Goal: Task Accomplishment & Management: Use online tool/utility

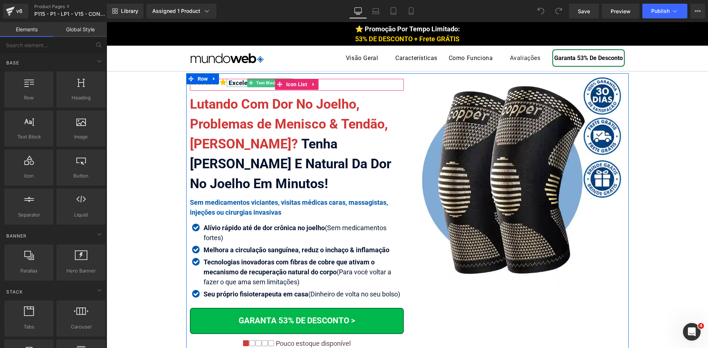
click at [249, 82] on icon at bounding box center [251, 83] width 4 height 4
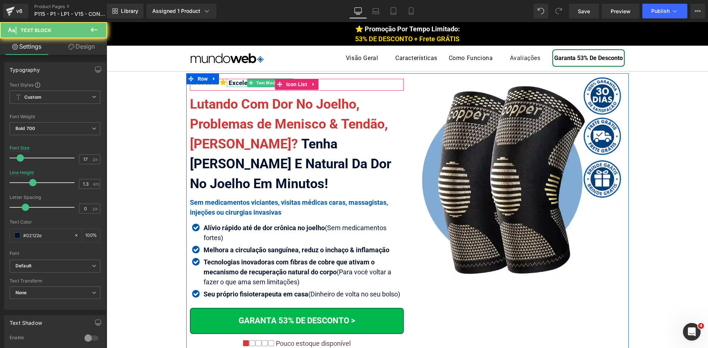
click at [239, 83] on div "Excelente 4.8 | 726 Avaliações" at bounding box center [271, 83] width 89 height 8
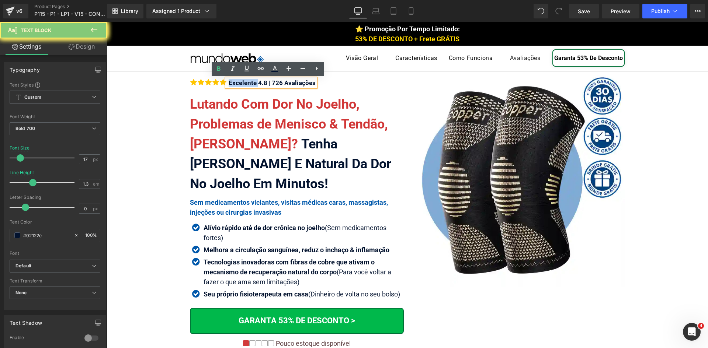
click at [239, 83] on div "Excelente 4.8 | 726 Avaliações" at bounding box center [271, 83] width 89 height 8
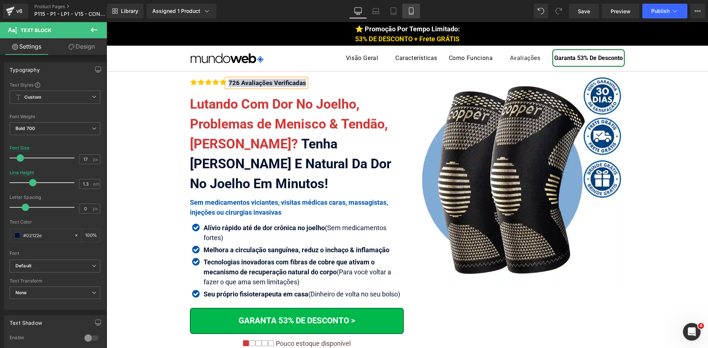
click at [405, 12] on link "Mobile" at bounding box center [411, 11] width 18 height 15
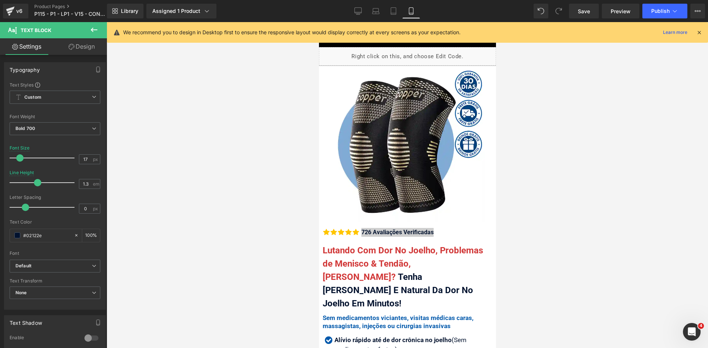
scroll to position [91, 0]
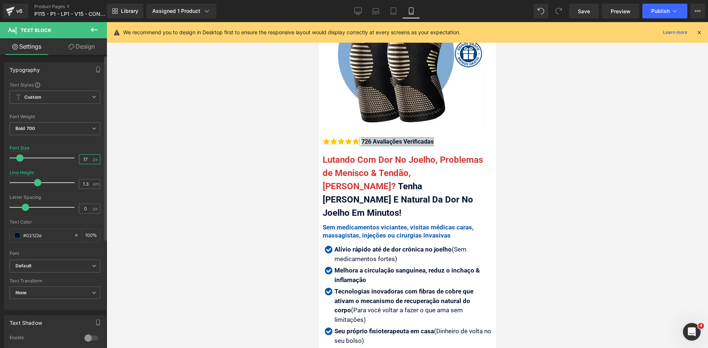
drag, startPoint x: 84, startPoint y: 158, endPoint x: 73, endPoint y: 157, distance: 10.8
click at [74, 157] on div "Font Size 17 px" at bounding box center [55, 158] width 91 height 25
type input "17"
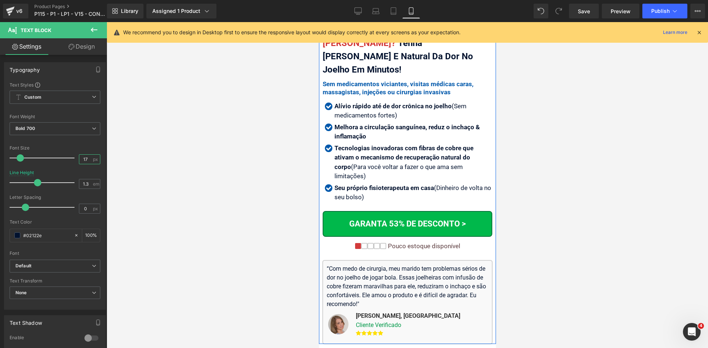
scroll to position [238, 0]
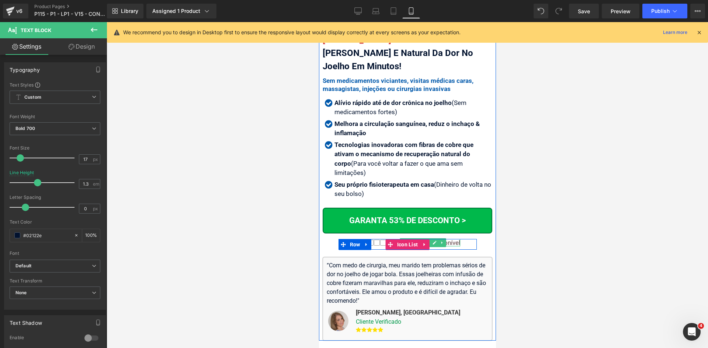
click at [447, 245] on div at bounding box center [423, 246] width 74 height 2
click at [447, 239] on div "Pouco estoque disponível" at bounding box center [423, 242] width 74 height 7
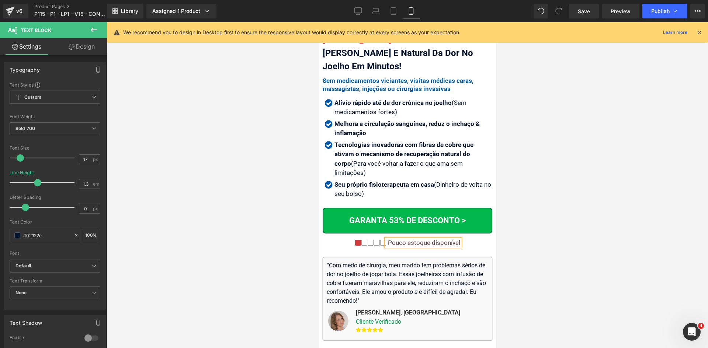
click at [447, 239] on div "Pouco estoque disponível" at bounding box center [423, 242] width 74 height 7
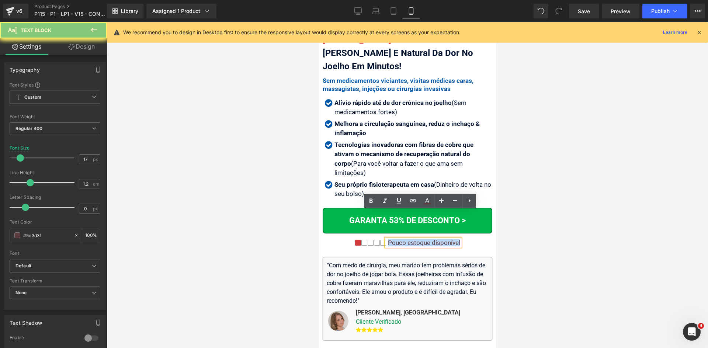
click at [447, 239] on div "Pouco estoque disponível" at bounding box center [423, 242] width 74 height 7
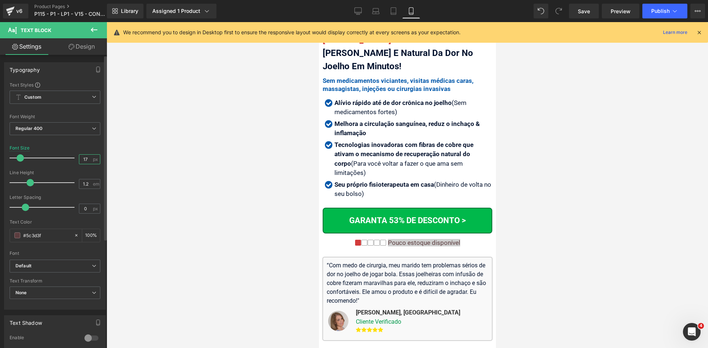
click at [81, 160] on input "17" at bounding box center [85, 159] width 13 height 9
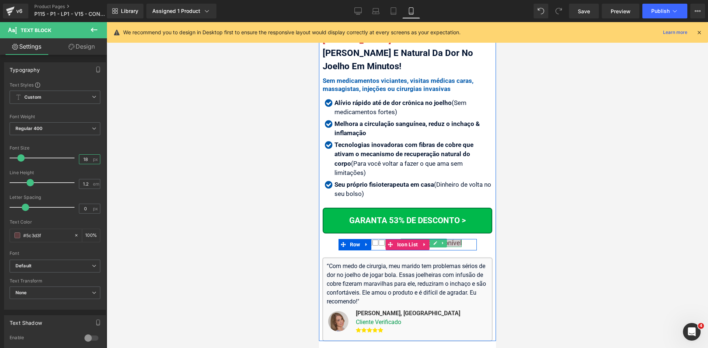
type input "18"
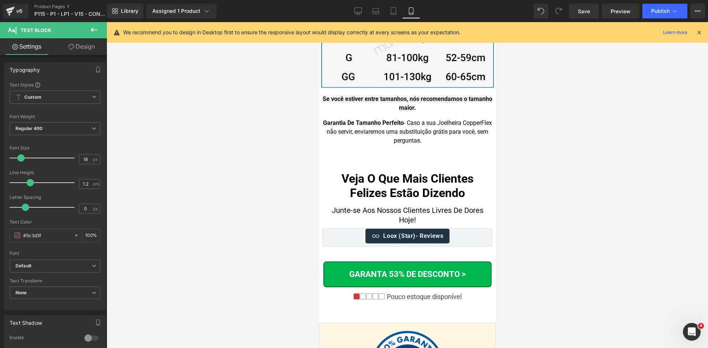
scroll to position [7416, 0]
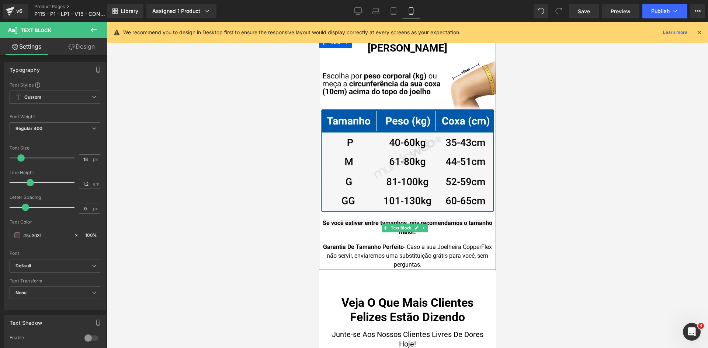
click at [350, 220] on strong "Se você estiver entre tamanhos, nós recomendamos o tamanho maior." at bounding box center [407, 228] width 170 height 16
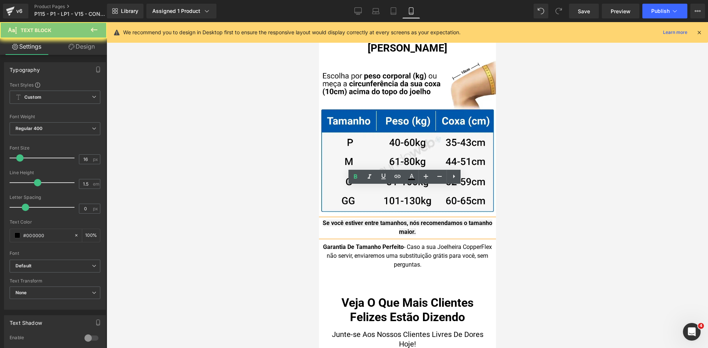
click at [350, 220] on strong "Se você estiver entre tamanhos, nós recomendamos o tamanho maior." at bounding box center [407, 228] width 170 height 16
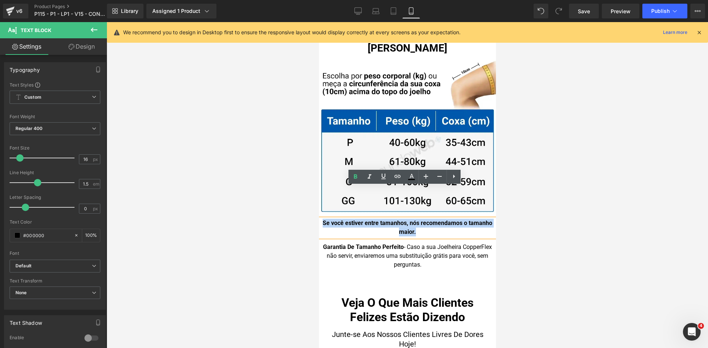
copy strong "Se você estiver entre tamanhos, nós recomendamos o tamanho maior."
click at [359, 219] on div "Se você estiver entre tamanhos, nós recomendamos o tamanho maior." at bounding box center [407, 228] width 177 height 18
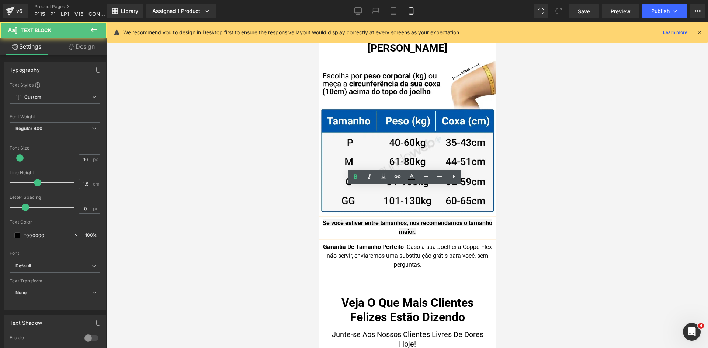
click at [359, 219] on div "Se você estiver entre tamanhos, nós recomendamos o tamanho maior." at bounding box center [407, 228] width 177 height 18
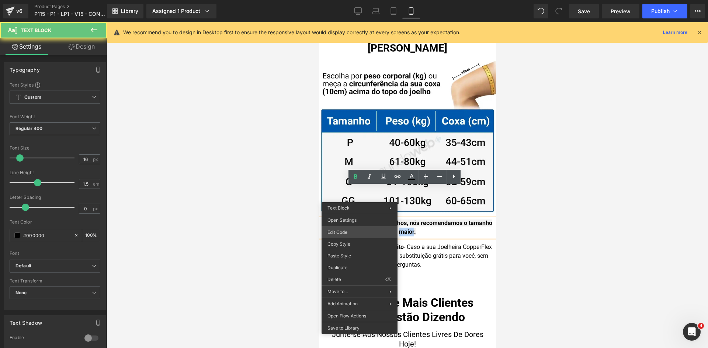
click at [354, 0] on div "Text Block You are previewing how the will restyle your page. You can not edit …" at bounding box center [354, 0] width 708 height 0
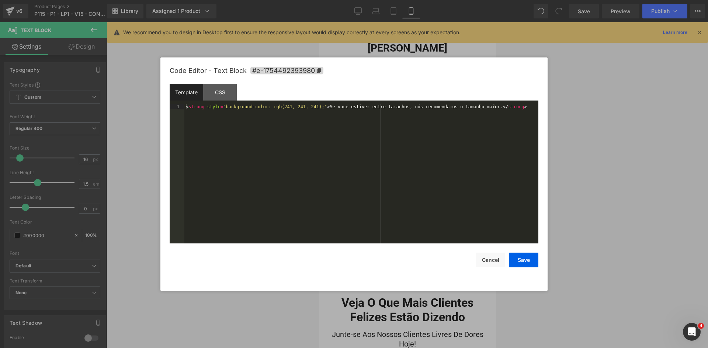
click at [331, 150] on div "< strong style = "background-color: rgb(241, 241, 241);" > Se você estiver entr…" at bounding box center [361, 179] width 354 height 150
click at [528, 257] on button "Save" at bounding box center [524, 260] width 30 height 15
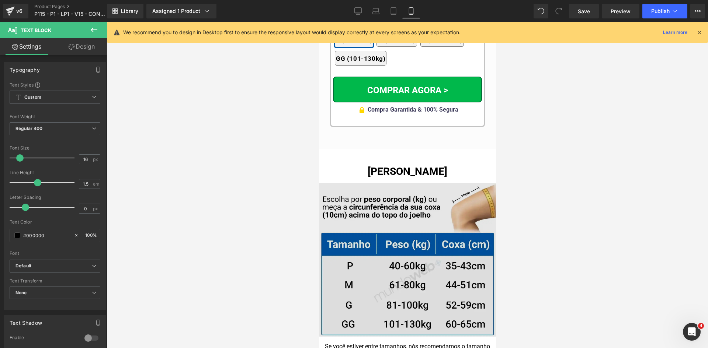
scroll to position [7305, 0]
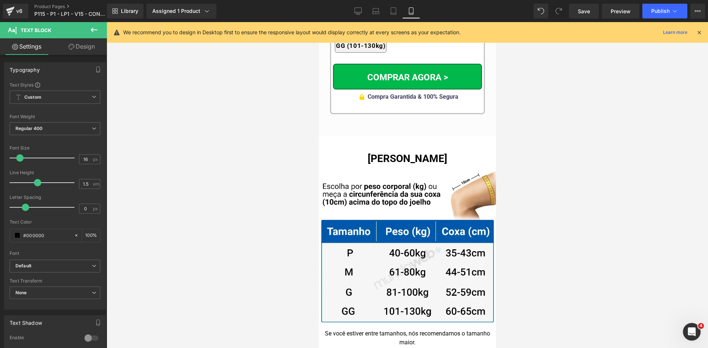
click at [370, 151] on h1 "Tabela De Tamanhos" at bounding box center [407, 158] width 177 height 15
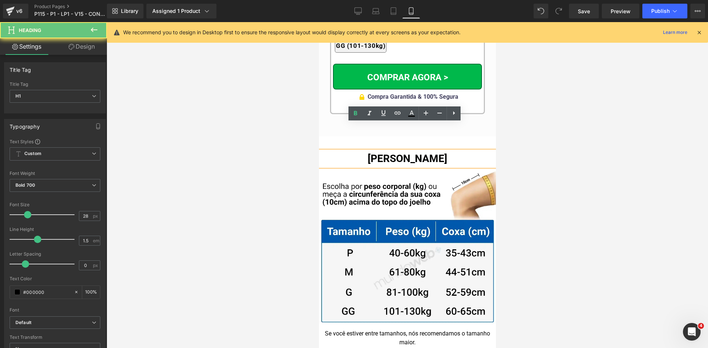
click at [370, 151] on h1 "Tabela De Tamanhos" at bounding box center [407, 158] width 177 height 15
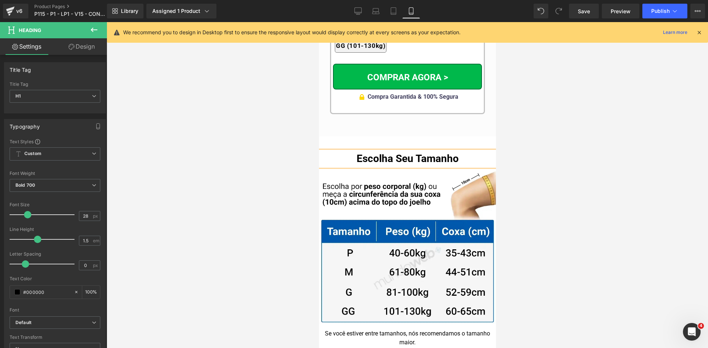
scroll to position [7158, 0]
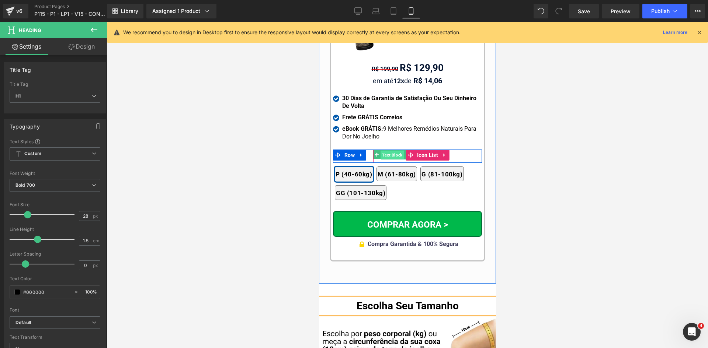
click at [390, 151] on span "Text Block" at bounding box center [391, 155] width 23 height 9
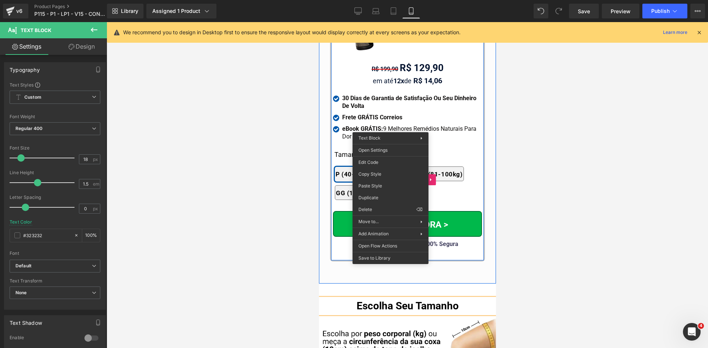
click at [396, 156] on div "2x Joelheiras 4x Joelheiras 1x Joelheira 3x Joelheiras P (40-60kg) M (61-80kg) …" at bounding box center [407, 180] width 147 height 48
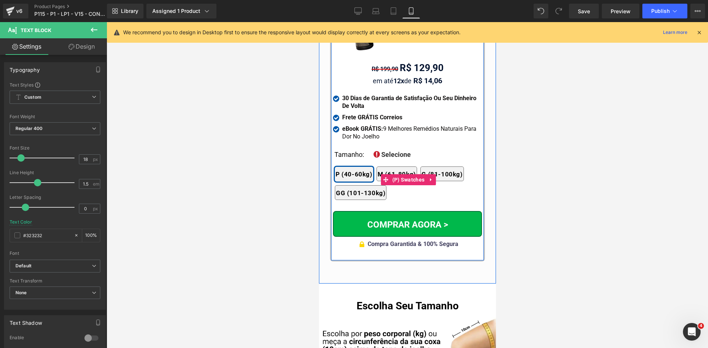
click at [396, 156] on div "2x Joelheiras 4x Joelheiras 1x Joelheira 3x Joelheiras P (40-60kg) M (61-80kg) …" at bounding box center [407, 180] width 147 height 48
click at [395, 156] on div "2x Joelheiras 4x Joelheiras 1x Joelheira 3x Joelheiras P (40-60kg) M (61-80kg) …" at bounding box center [407, 180] width 147 height 48
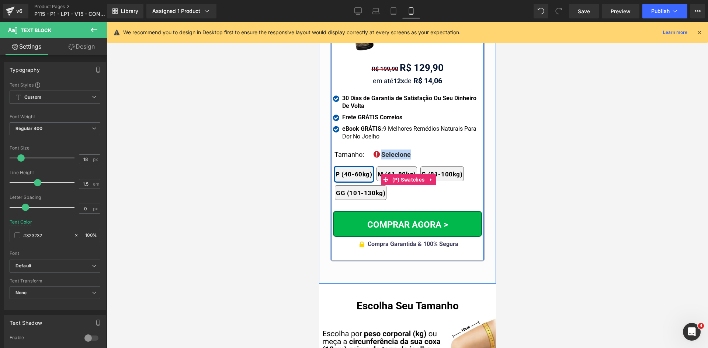
click at [395, 150] on div "Selecione Text Block" at bounding box center [396, 155] width 30 height 10
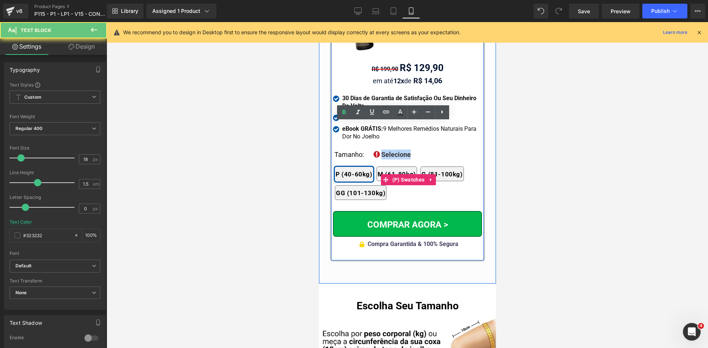
click at [395, 151] on span "Selecione" at bounding box center [396, 155] width 30 height 8
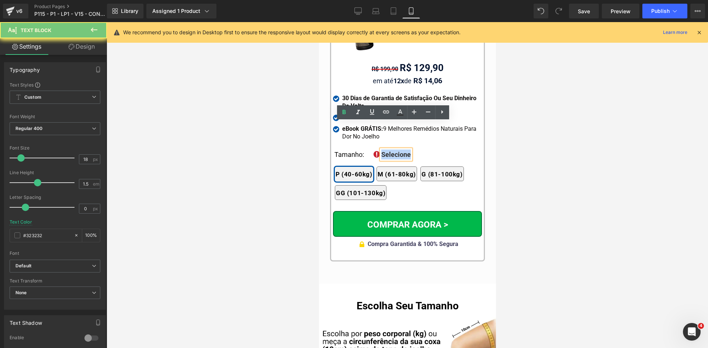
click at [395, 151] on span "Selecione" at bounding box center [396, 155] width 30 height 8
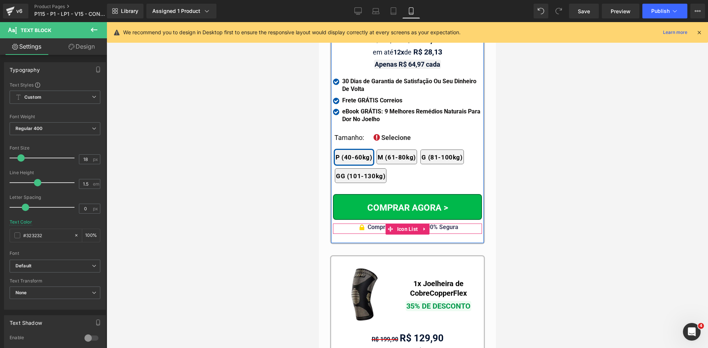
scroll to position [6826, 0]
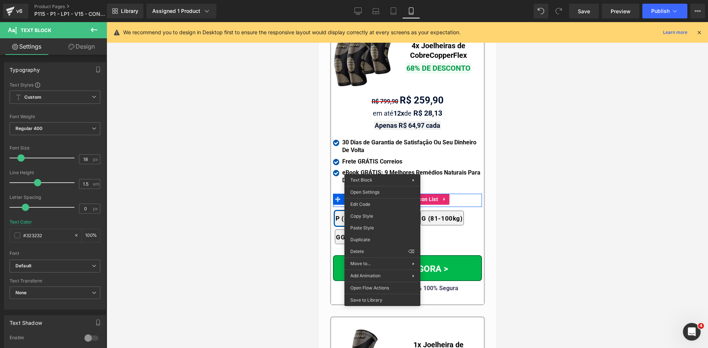
click at [401, 194] on div "Selecione Text Block" at bounding box center [396, 199] width 30 height 10
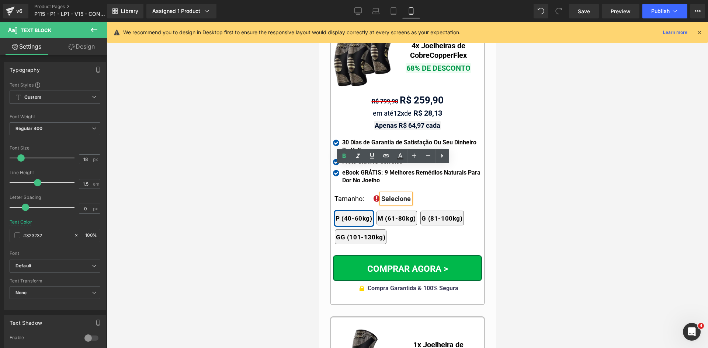
click at [401, 195] on span "Selecione" at bounding box center [396, 199] width 30 height 8
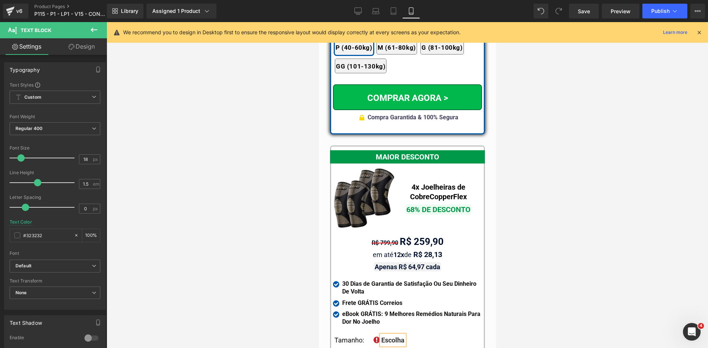
scroll to position [6604, 0]
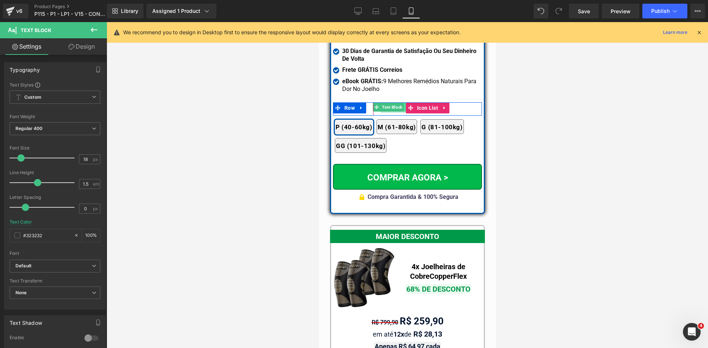
click at [403, 103] on link at bounding box center [407, 107] width 8 height 9
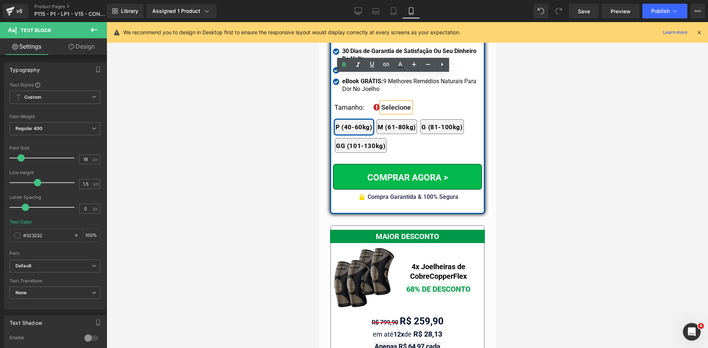
click at [400, 104] on span "Selecione" at bounding box center [396, 108] width 30 height 8
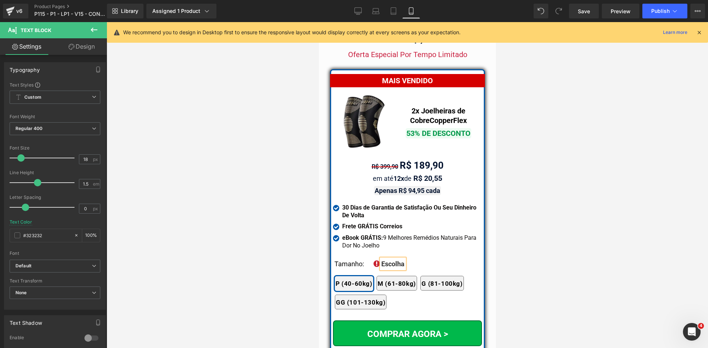
scroll to position [6309, 0]
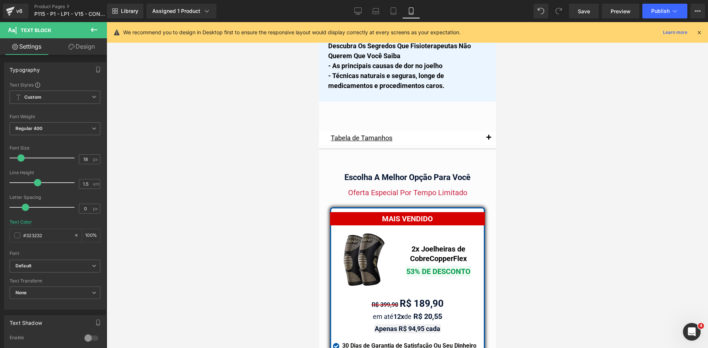
click at [332, 318] on div "Rendering Content" at bounding box center [354, 319] width 45 height 8
click at [334, 320] on div "Rendering Content" at bounding box center [354, 319] width 45 height 8
click at [332, 317] on div "Rendering Content" at bounding box center [354, 319] width 45 height 8
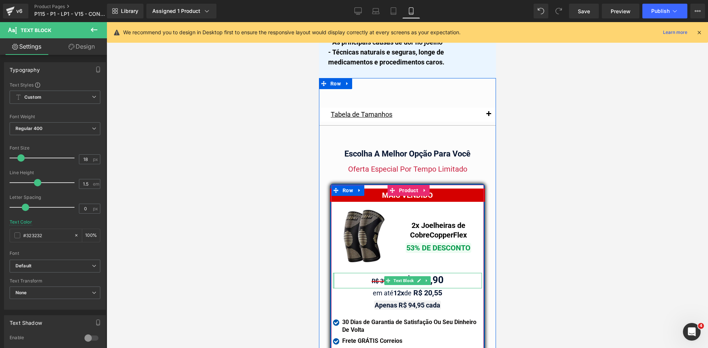
scroll to position [6346, 0]
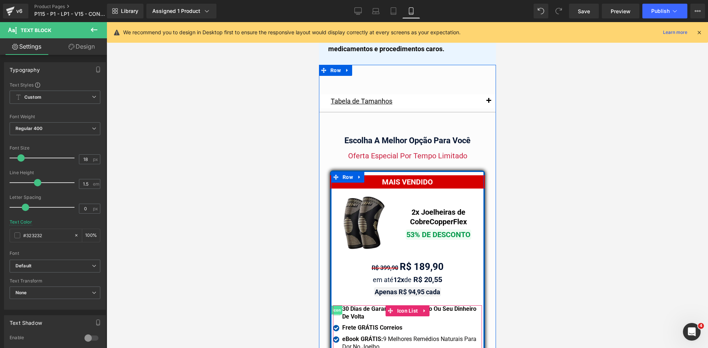
drag, startPoint x: 333, startPoint y: 282, endPoint x: 448, endPoint y: 261, distance: 117.0
click at [333, 306] on span "Icon" at bounding box center [335, 310] width 11 height 9
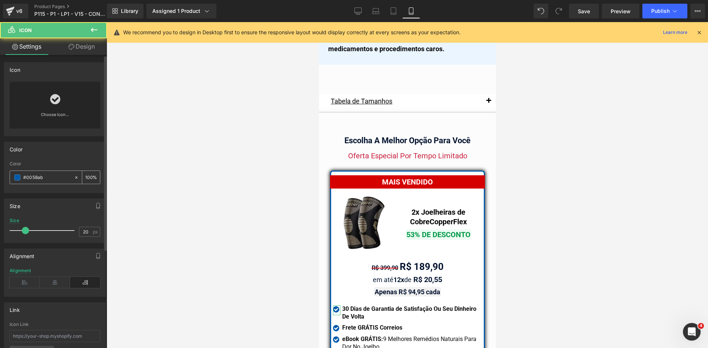
click at [40, 178] on input "#0058ab" at bounding box center [46, 178] width 47 height 8
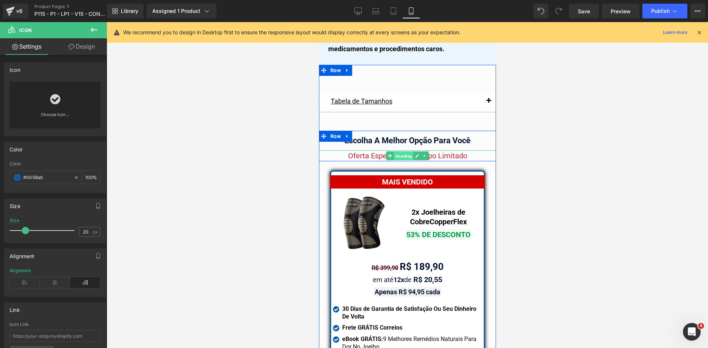
click at [405, 152] on span "Heading" at bounding box center [403, 156] width 20 height 9
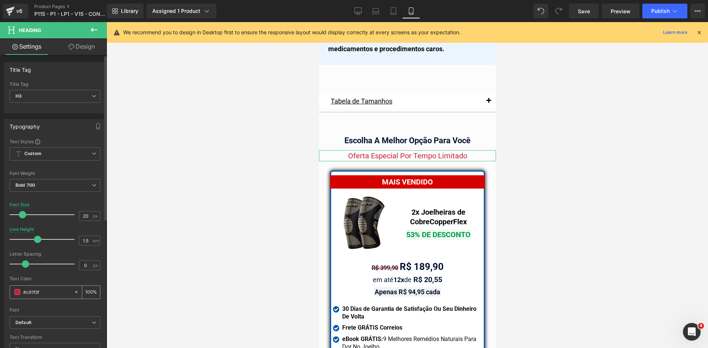
click at [43, 298] on div "#c91f3f" at bounding box center [42, 292] width 64 height 13
click at [42, 293] on input "#c91f3f" at bounding box center [46, 292] width 47 height 8
paste input "0058ab"
click at [398, 11] on link "Tablet" at bounding box center [394, 11] width 18 height 15
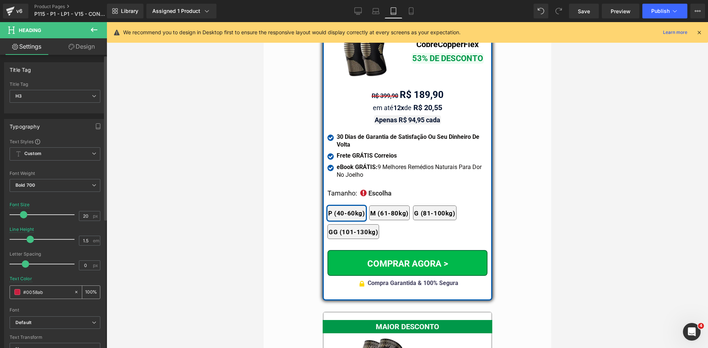
scroll to position [6153, 0]
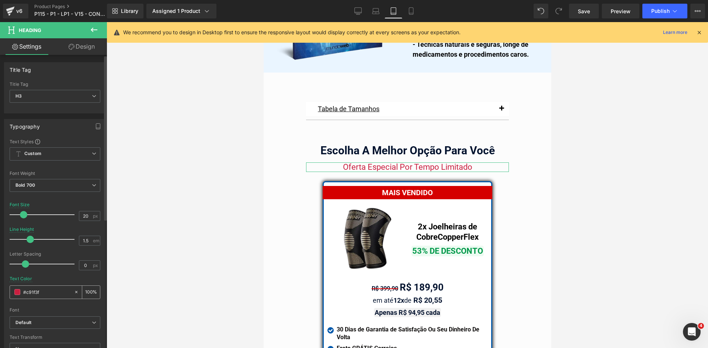
click at [41, 291] on input "#c91f3f" at bounding box center [46, 292] width 47 height 8
paste input "0058ab"
click at [379, 10] on icon at bounding box center [376, 9] width 6 height 3
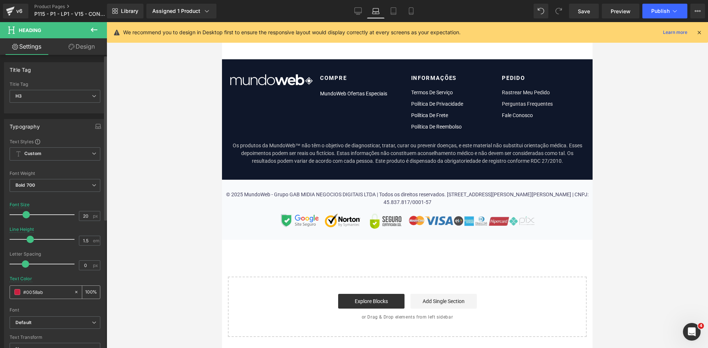
scroll to position [4447, 0]
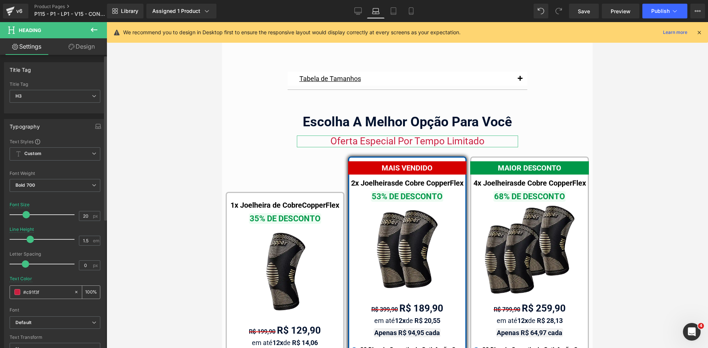
click at [45, 292] on input "#c91f3f" at bounding box center [46, 292] width 47 height 8
paste input "0058ab"
click at [364, 9] on link "Desktop" at bounding box center [358, 11] width 18 height 15
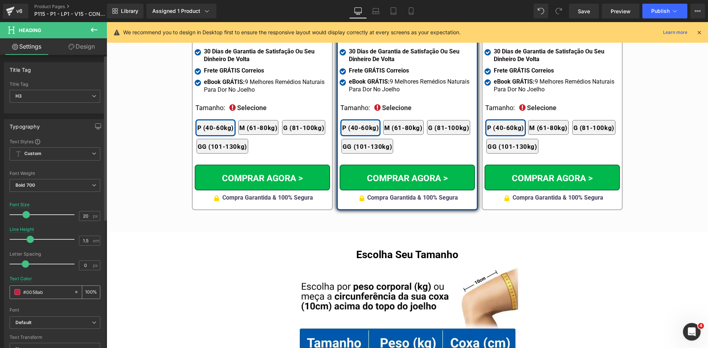
click at [50, 294] on input "#0058ab" at bounding box center [46, 292] width 47 height 8
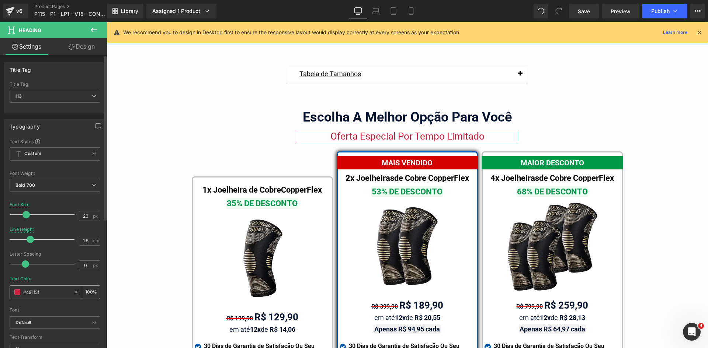
paste input "0058ab"
type input "#0058ab"
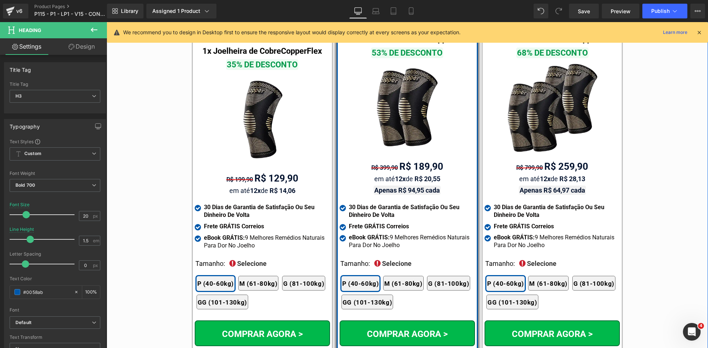
scroll to position [4299, 0]
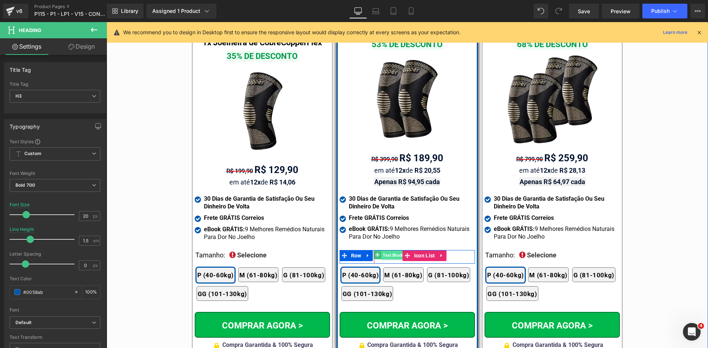
click at [391, 251] on span "Text Block" at bounding box center [392, 255] width 23 height 9
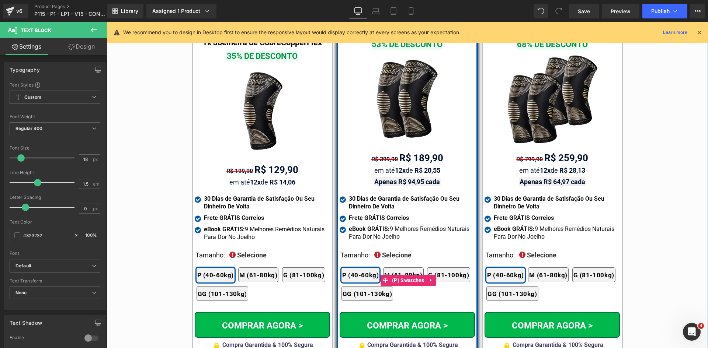
click at [391, 257] on div "2x Joelheiras 4x Joelheiras 1x Joelheira 3x Joelheiras P (40-60kg) M (61-80kg) …" at bounding box center [407, 281] width 133 height 48
click at [391, 250] on div "Selecione Text Block" at bounding box center [397, 255] width 30 height 10
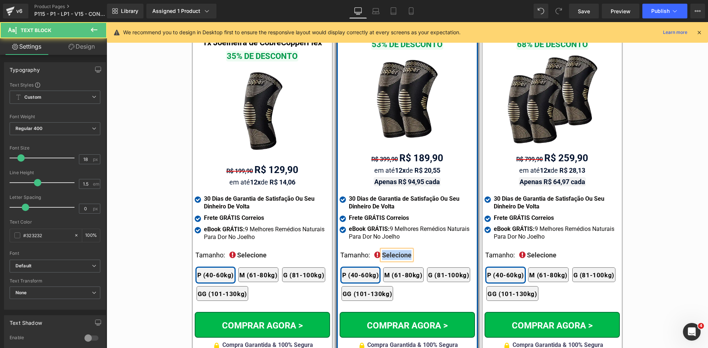
click at [391, 252] on span "Selecione" at bounding box center [397, 256] width 30 height 8
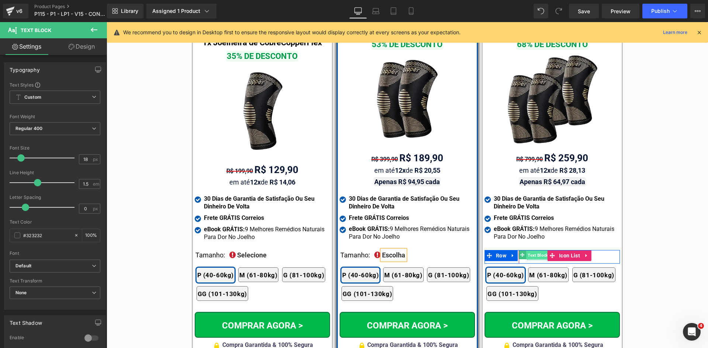
click at [528, 251] on span "Text Block" at bounding box center [537, 255] width 23 height 9
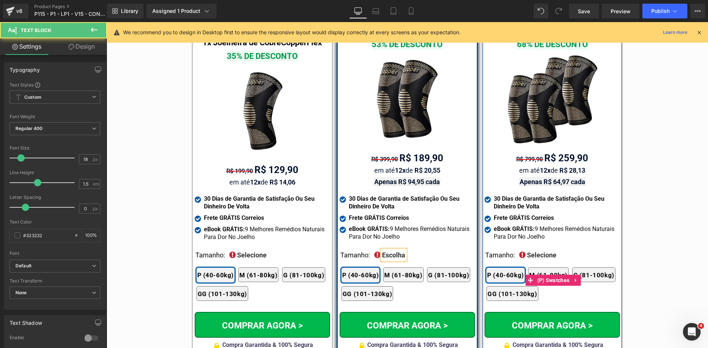
click at [531, 257] on div "2x Joelheiras 4x Joelheiras 1x Joelheira 3x Joelheiras P (40-60kg) M (61-80kg) …" at bounding box center [552, 281] width 133 height 48
click at [530, 257] on div "2x Joelheiras 4x Joelheiras 1x Joelheira 3x Joelheiras P (40-60kg) M (61-80kg) …" at bounding box center [552, 281] width 133 height 48
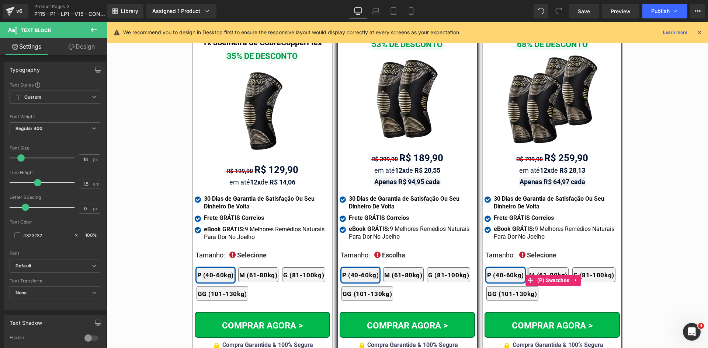
click at [530, 257] on div "2x Joelheiras 4x Joelheiras 1x Joelheira 3x Joelheiras P (40-60kg) M (61-80kg) …" at bounding box center [552, 281] width 133 height 48
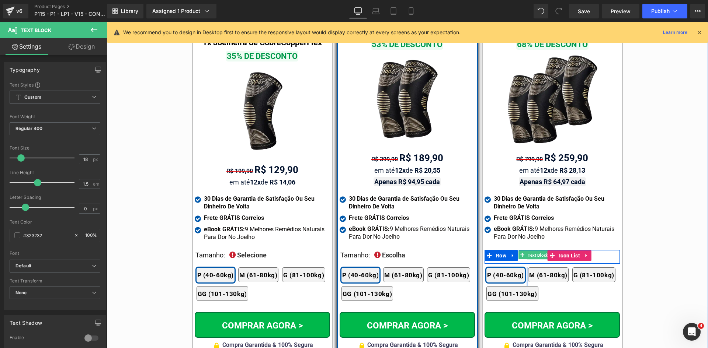
click at [530, 251] on span "Text Block" at bounding box center [537, 255] width 23 height 9
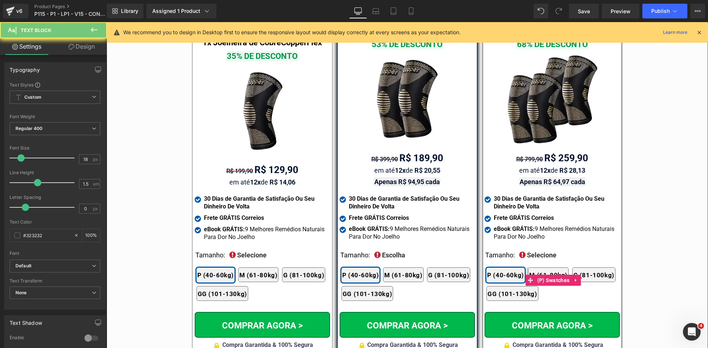
click at [530, 257] on div "2x Joelheiras 4x Joelheiras 1x Joelheira 3x Joelheiras P (40-60kg) M (61-80kg) …" at bounding box center [552, 281] width 133 height 48
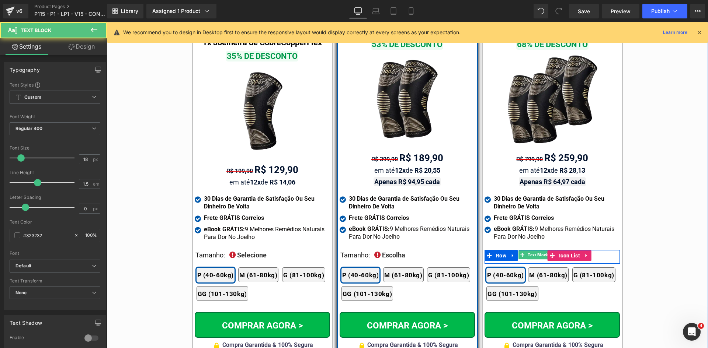
click at [530, 250] on div "Selecione Text Block" at bounding box center [542, 255] width 30 height 10
click at [530, 252] on span "Selecione" at bounding box center [542, 256] width 30 height 8
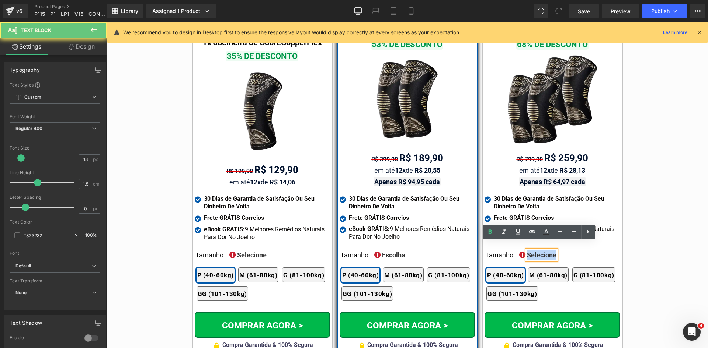
click at [530, 252] on span "Selecione" at bounding box center [542, 256] width 30 height 8
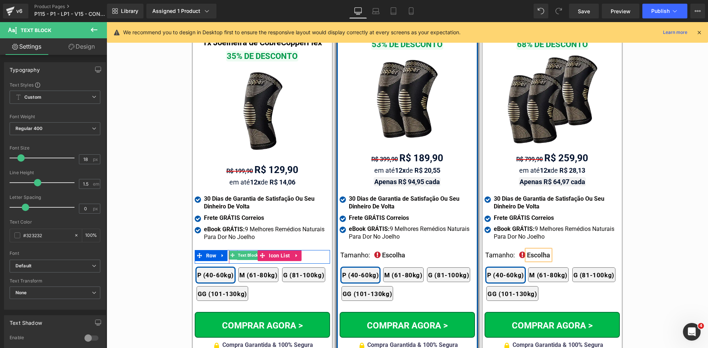
click at [239, 251] on span "Text Block" at bounding box center [247, 255] width 23 height 9
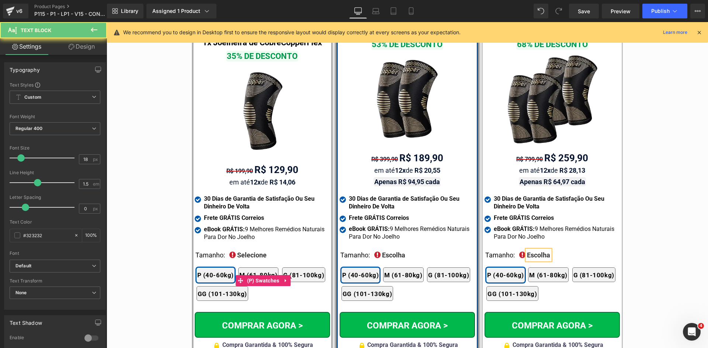
click at [240, 257] on div "2x Joelheiras 4x Joelheiras 1x Joelheira 3x Joelheiras P (40-60kg) M (61-80kg) …" at bounding box center [263, 281] width 133 height 48
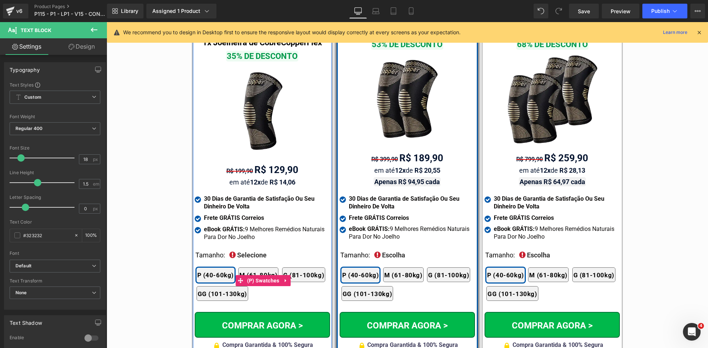
click at [240, 257] on div "2x Joelheiras 4x Joelheiras 1x Joelheira 3x Joelheiras P (40-60kg) M (61-80kg) …" at bounding box center [263, 281] width 133 height 48
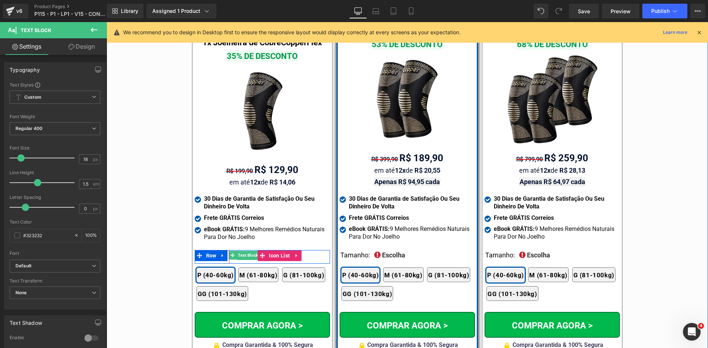
click at [240, 251] on span "Text Block" at bounding box center [247, 255] width 23 height 9
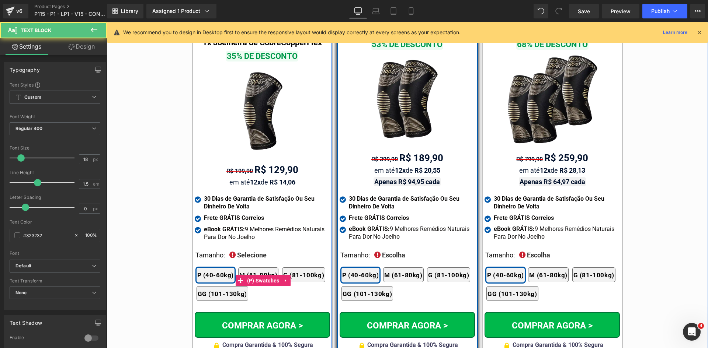
click at [240, 257] on div "2x Joelheiras 4x Joelheiras 1x Joelheira 3x Joelheiras P (40-60kg) M (61-80kg) …" at bounding box center [263, 281] width 133 height 48
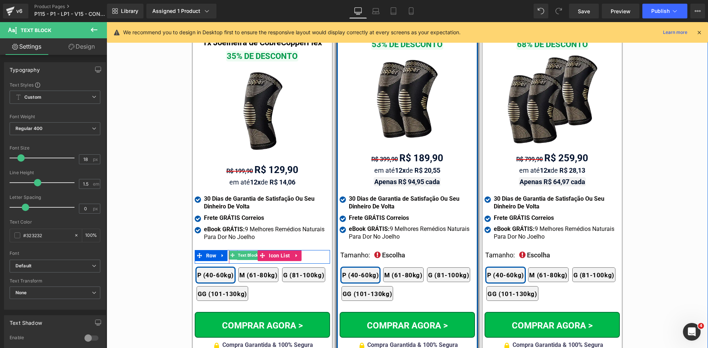
click at [240, 251] on span "Text Block" at bounding box center [247, 255] width 23 height 9
click at [240, 252] on span "Text Block" at bounding box center [247, 256] width 23 height 9
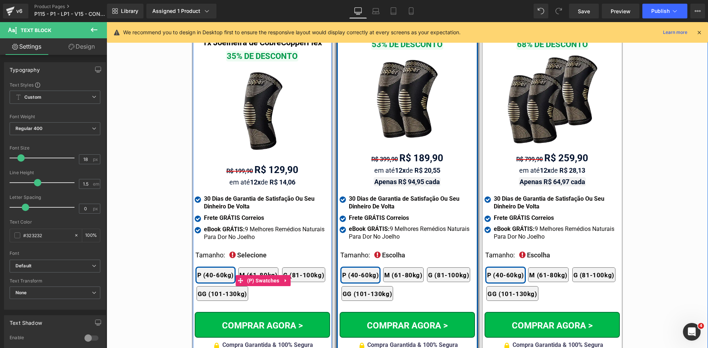
click at [242, 257] on div "2x Joelheiras 4x Joelheiras 1x Joelheira 3x Joelheiras P (40-60kg) M (61-80kg) …" at bounding box center [263, 281] width 133 height 48
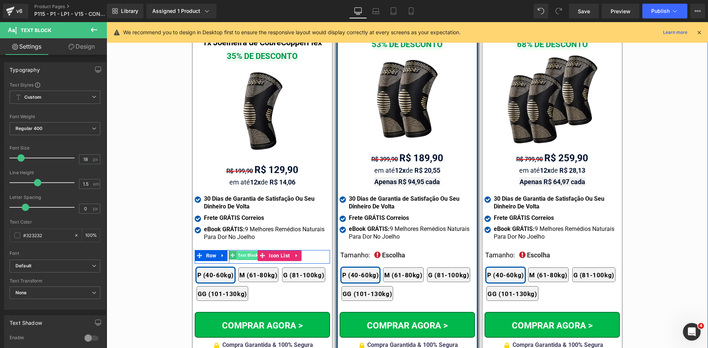
click at [242, 251] on span "Text Block" at bounding box center [247, 255] width 23 height 9
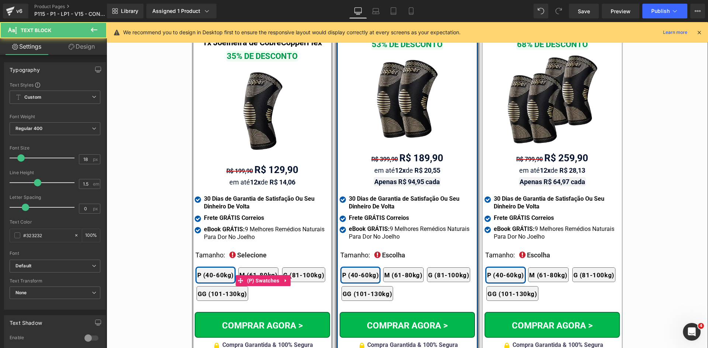
click at [243, 257] on div "2x Joelheiras 4x Joelheiras 1x Joelheira 3x Joelheiras P (40-60kg) M (61-80kg) …" at bounding box center [263, 281] width 133 height 48
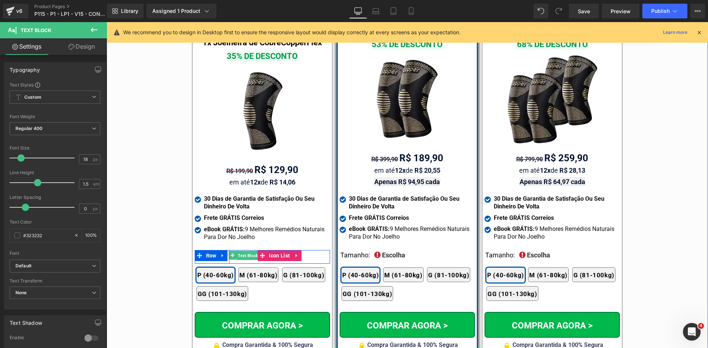
click at [243, 252] on span "Text Block" at bounding box center [247, 256] width 23 height 9
click at [254, 251] on span "Text Block" at bounding box center [247, 255] width 23 height 9
click at [244, 252] on span "Text Block" at bounding box center [247, 256] width 23 height 9
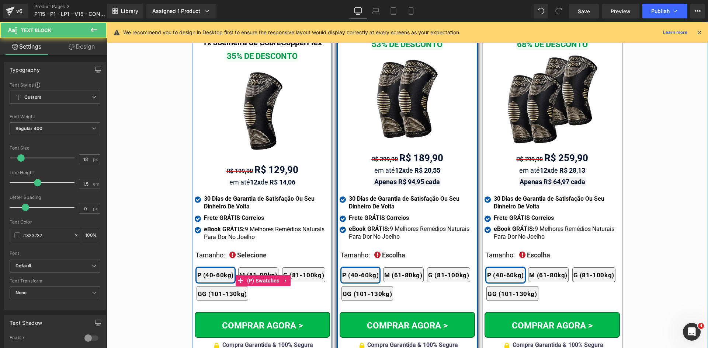
click at [244, 257] on div "2x Joelheiras 4x Joelheiras 1x Joelheira 3x Joelheiras P (40-60kg) M (61-80kg) …" at bounding box center [263, 281] width 133 height 48
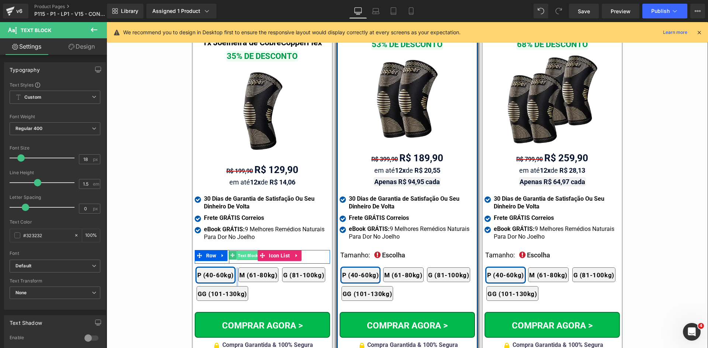
click at [243, 252] on span "Text Block" at bounding box center [247, 256] width 23 height 9
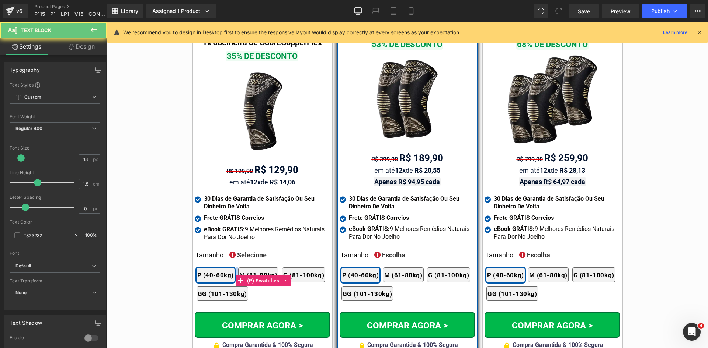
click at [244, 257] on div "2x Joelheiras 4x Joelheiras 1x Joelheira 3x Joelheiras P (40-60kg) M (61-80kg) …" at bounding box center [263, 281] width 133 height 48
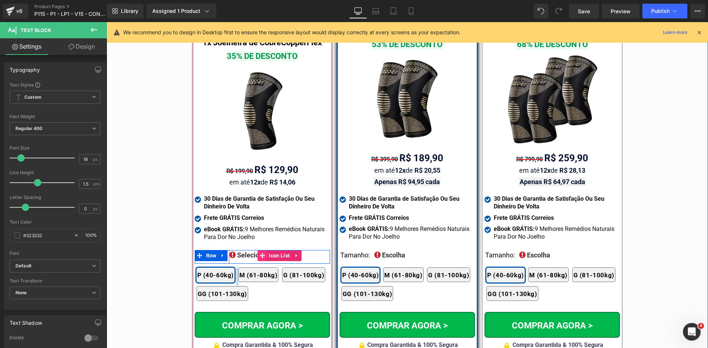
click at [263, 250] on span at bounding box center [262, 255] width 10 height 11
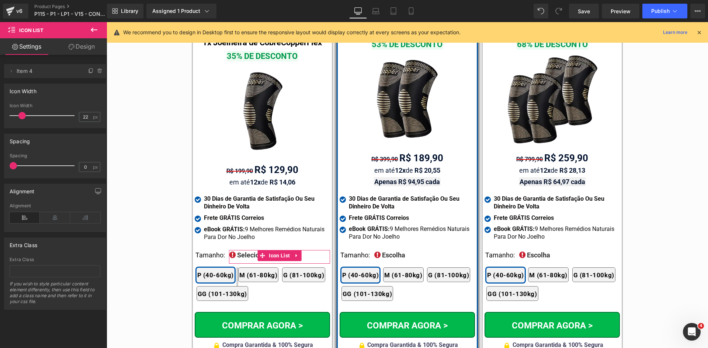
click at [79, 38] on span "Icon List" at bounding box center [44, 30] width 74 height 16
click at [80, 43] on link "Design" at bounding box center [81, 46] width 53 height 17
click at [0, 0] on div "Spacing" at bounding box center [0, 0] width 0 height 0
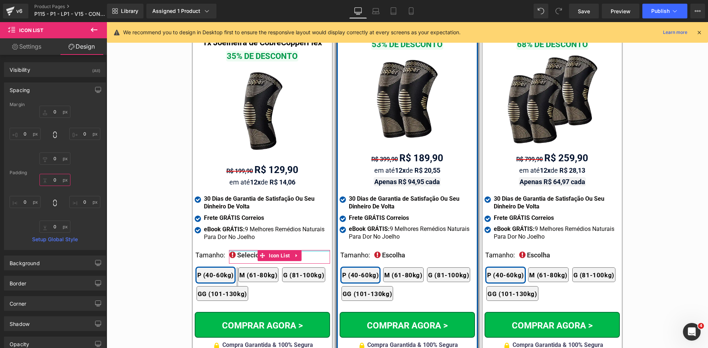
click at [59, 178] on input "text" at bounding box center [54, 180] width 31 height 12
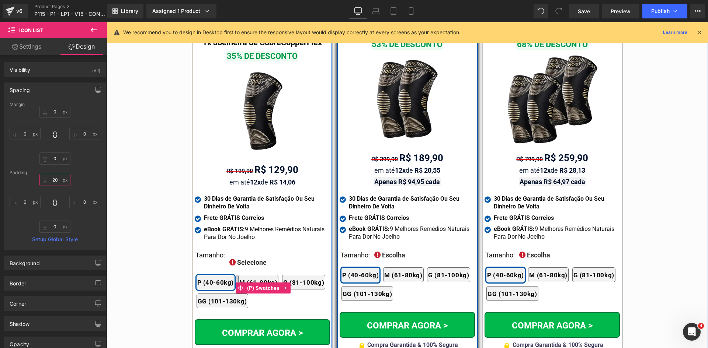
type input "20"
click at [240, 264] on div "2x Joelheiras 4x Joelheiras 1x Joelheira 3x Joelheiras P (40-60kg) M (61-80kg) …" at bounding box center [263, 288] width 133 height 48
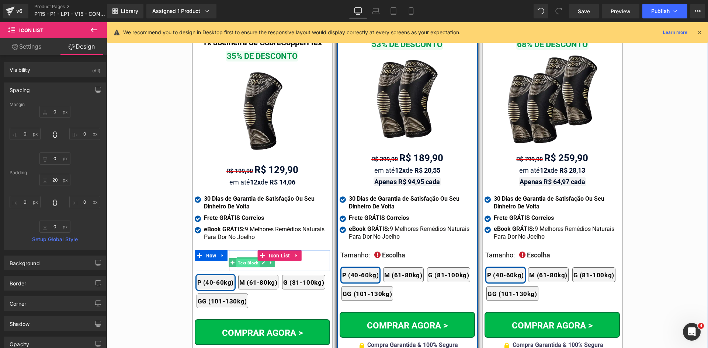
click at [240, 259] on span "Text Block" at bounding box center [247, 263] width 23 height 9
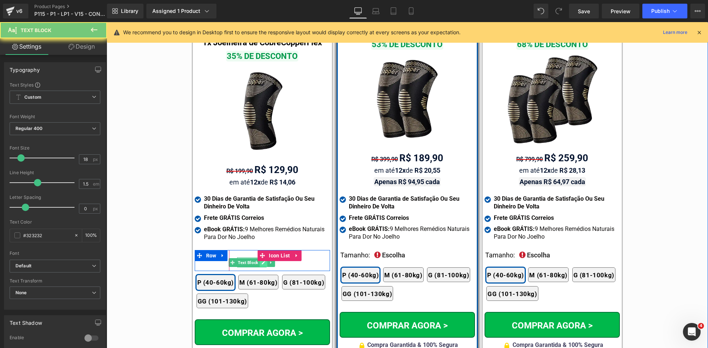
click at [261, 261] on icon at bounding box center [263, 263] width 4 height 4
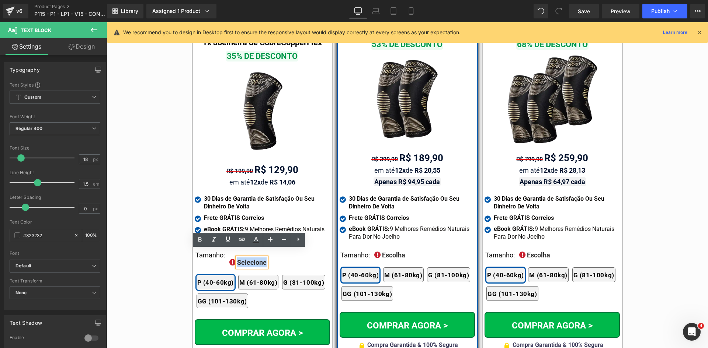
click at [259, 259] on span "Selecione" at bounding box center [252, 263] width 30 height 8
click at [258, 259] on span "Selecione" at bounding box center [252, 263] width 30 height 8
click at [264, 258] on div "Icon Escolha Text Block" at bounding box center [279, 265] width 101 height 14
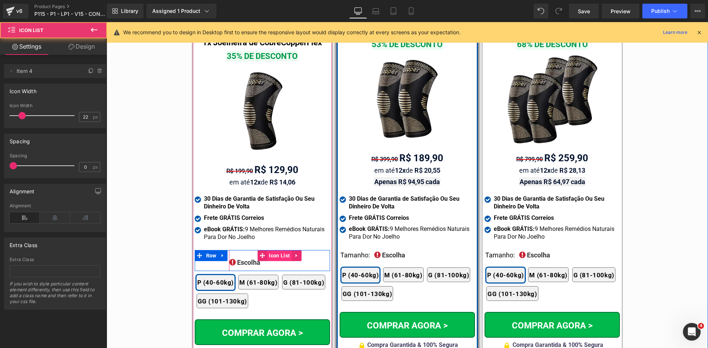
click at [275, 250] on span "Icon List" at bounding box center [279, 255] width 25 height 11
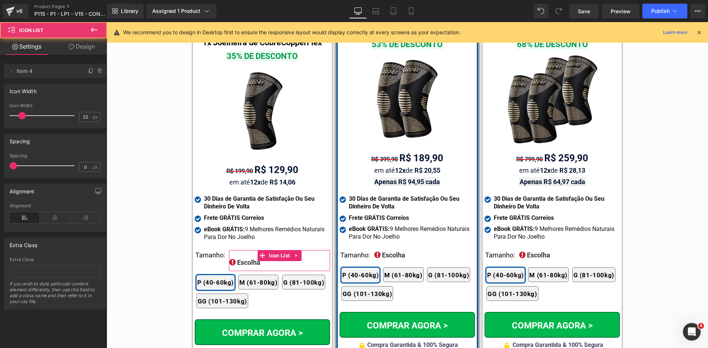
click at [82, 52] on link "Design" at bounding box center [81, 46] width 53 height 17
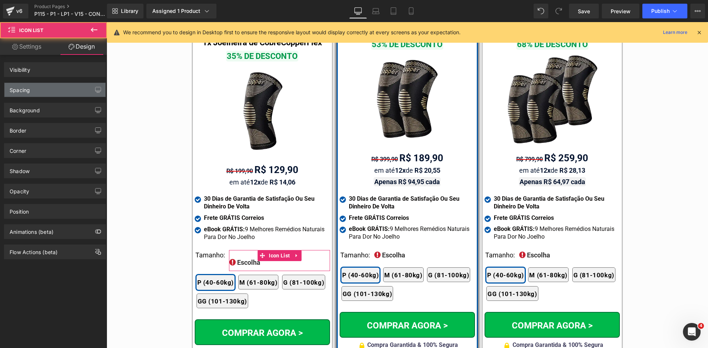
click at [37, 88] on div "Spacing" at bounding box center [54, 90] width 101 height 14
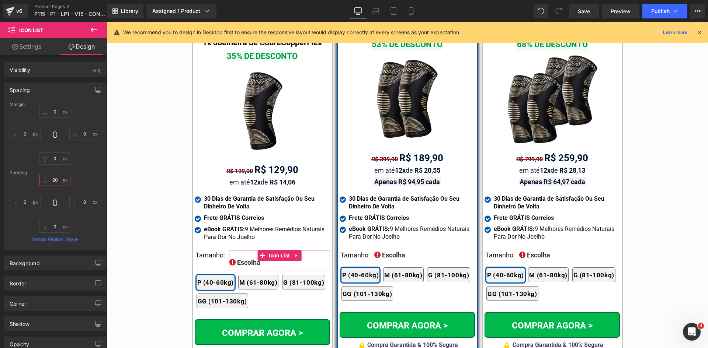
click at [56, 183] on input "text" at bounding box center [54, 180] width 31 height 12
click at [56, 182] on input "20" at bounding box center [54, 180] width 31 height 12
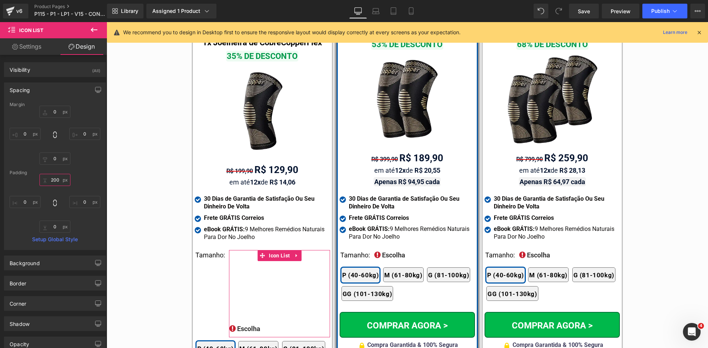
click at [55, 182] on input "200" at bounding box center [54, 180] width 31 height 12
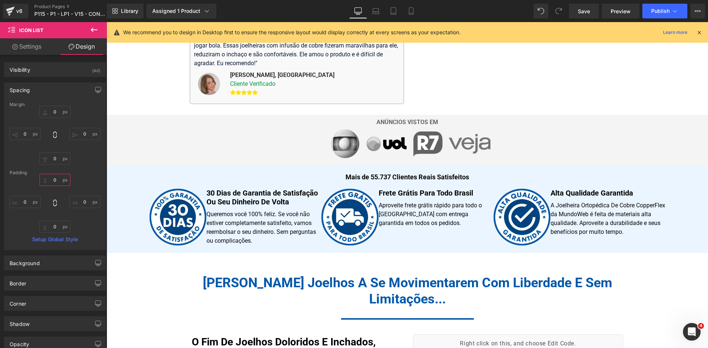
scroll to position [0, 0]
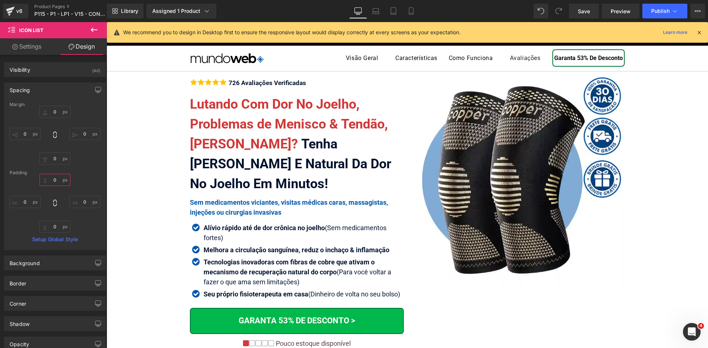
drag, startPoint x: 706, startPoint y: 316, endPoint x: 767, endPoint y: 53, distance: 270.2
type input "0"
drag, startPoint x: 409, startPoint y: 9, endPoint x: 297, endPoint y: 89, distance: 137.4
click at [409, 8] on icon at bounding box center [411, 10] width 7 height 7
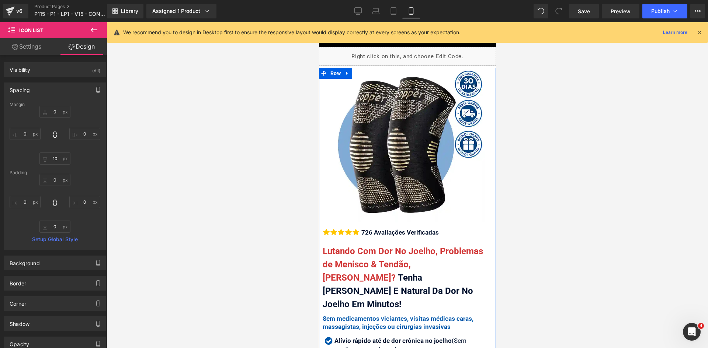
click at [372, 228] on div "726 Avaliações Verificadas" at bounding box center [398, 233] width 79 height 10
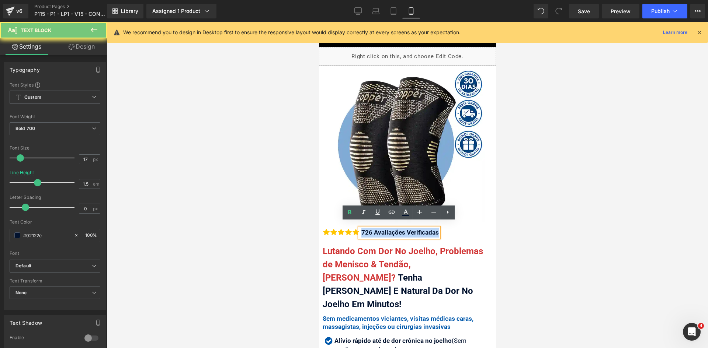
click at [372, 228] on div "726 Avaliações Verificadas" at bounding box center [398, 233] width 79 height 10
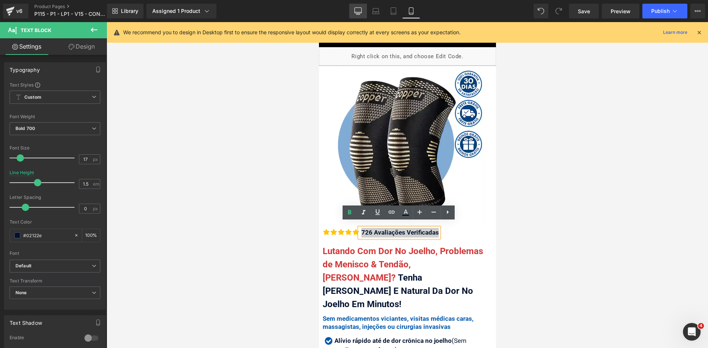
click at [365, 10] on link "Desktop" at bounding box center [358, 11] width 18 height 15
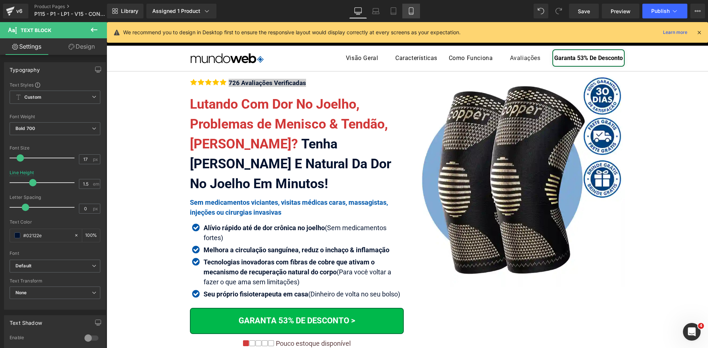
click at [412, 9] on icon at bounding box center [411, 10] width 7 height 7
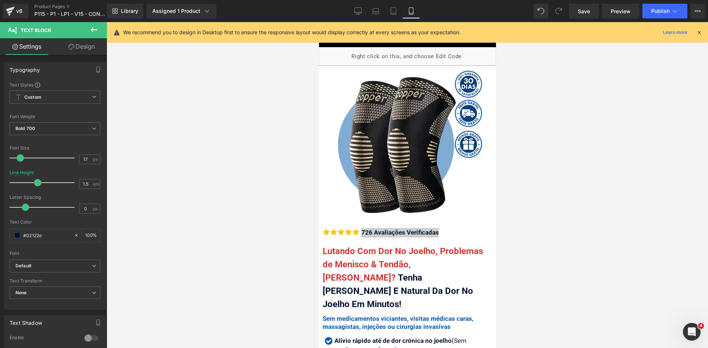
scroll to position [144, 0]
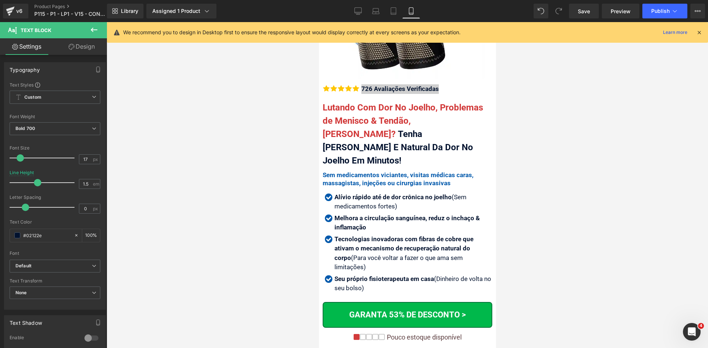
click at [700, 33] on icon at bounding box center [699, 32] width 7 height 7
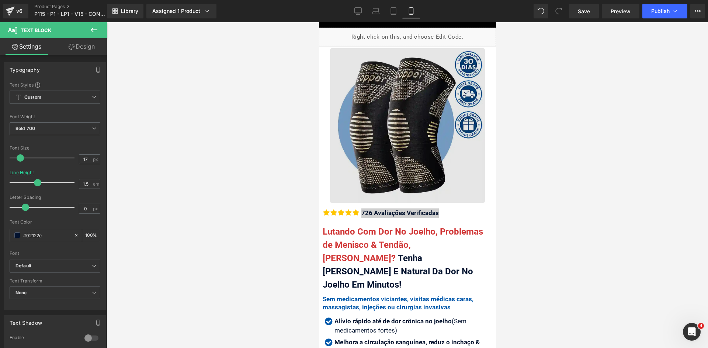
scroll to position [0, 0]
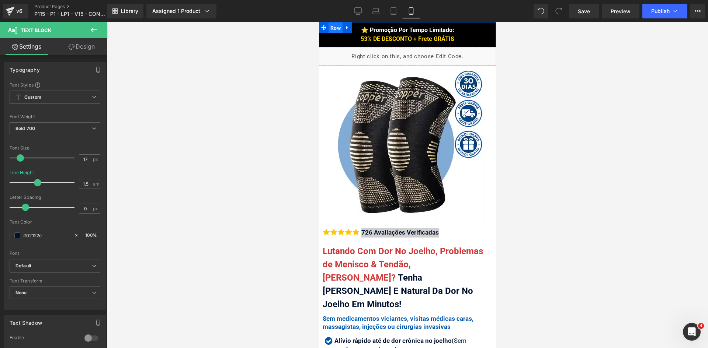
click at [328, 30] on span "Row" at bounding box center [335, 27] width 14 height 11
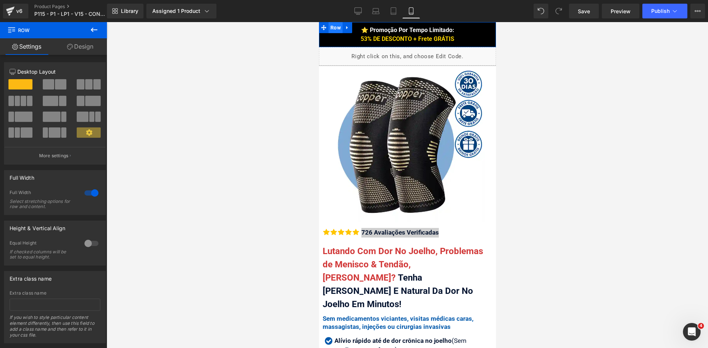
click at [328, 27] on span "Row" at bounding box center [335, 27] width 14 height 11
click at [353, 12] on link "Desktop" at bounding box center [358, 11] width 18 height 15
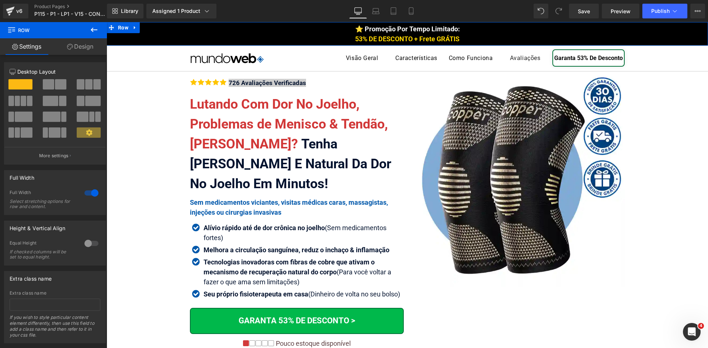
click at [81, 48] on link "Design" at bounding box center [79, 46] width 53 height 17
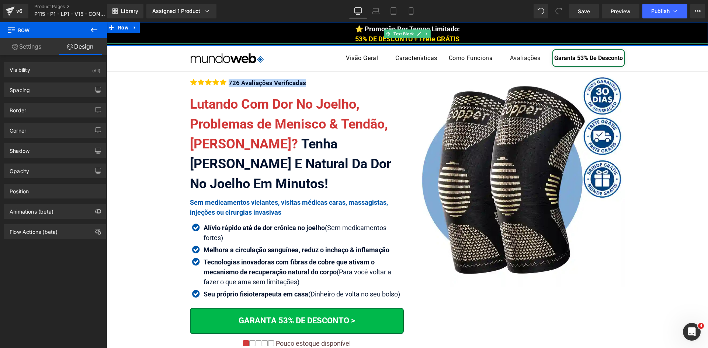
drag, startPoint x: 196, startPoint y: 37, endPoint x: 129, endPoint y: 32, distance: 67.3
click at [195, 37] on div "⭐ Promoção Por Tempo Limitado: 53% DE DESCONTO + Frete GRÁTIS" at bounding box center [407, 34] width 601 height 20
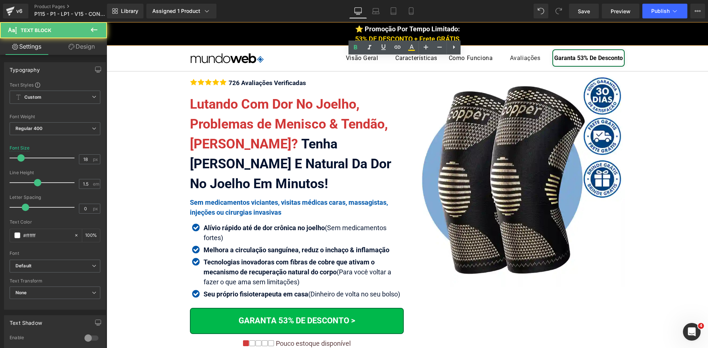
drag, startPoint x: 121, startPoint y: 73, endPoint x: 122, endPoint y: 58, distance: 15.5
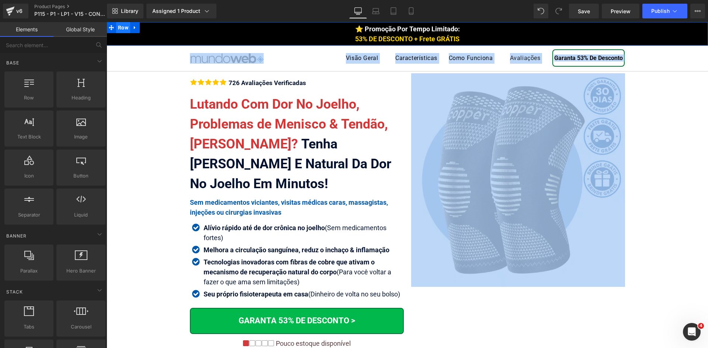
click at [119, 28] on span "Row" at bounding box center [123, 27] width 14 height 11
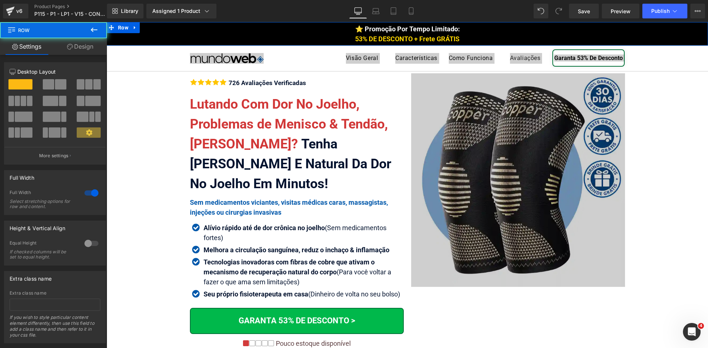
drag, startPoint x: 82, startPoint y: 53, endPoint x: 26, endPoint y: 110, distance: 79.8
click at [82, 53] on link "Design" at bounding box center [79, 46] width 53 height 17
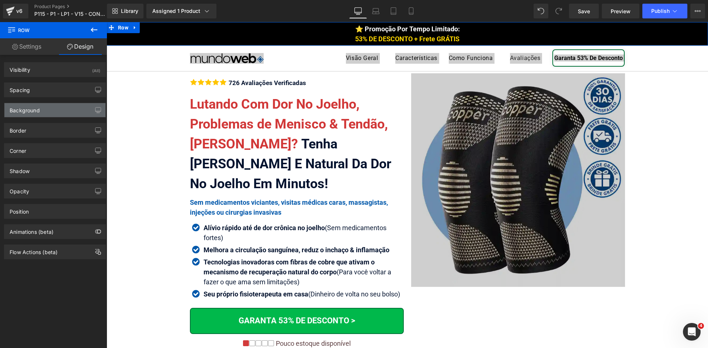
click at [26, 110] on div "Background" at bounding box center [25, 108] width 30 height 10
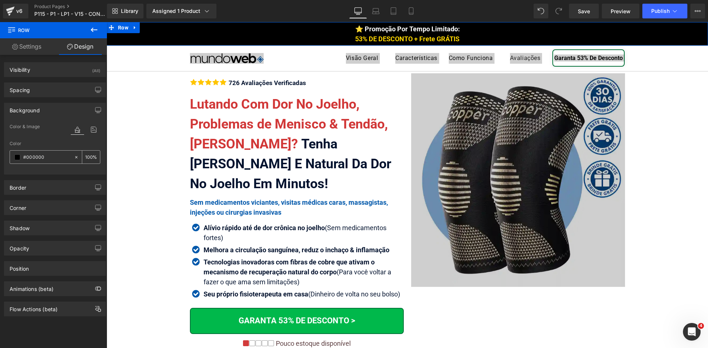
click at [49, 159] on input "#000000" at bounding box center [46, 157] width 47 height 8
paste input "264c"
type input "#00264c"
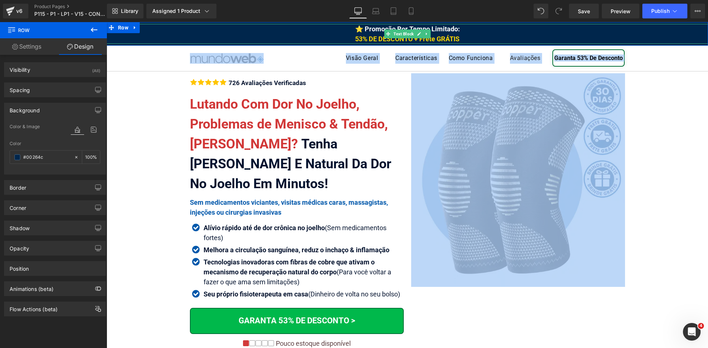
click at [347, 32] on div "⭐ Promoção Por Tempo Limitado: 53% DE DESCONTO + Frete GRÁTIS" at bounding box center [407, 34] width 601 height 20
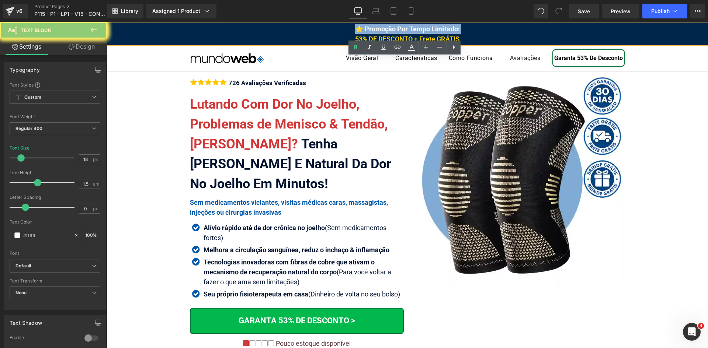
click at [347, 32] on div "⭐ Promoção Por Tempo Limitado: 53% DE DESCONTO + Frete GRÁTIS" at bounding box center [407, 34] width 601 height 20
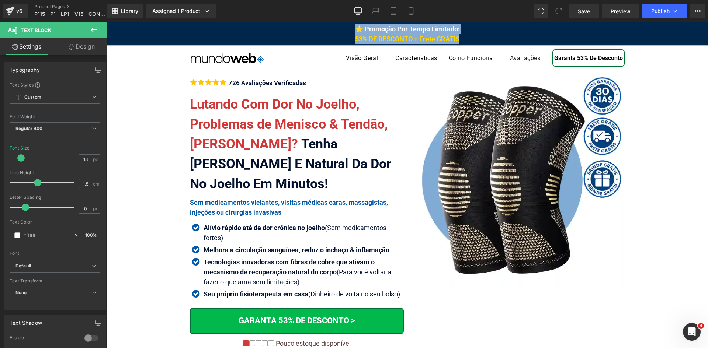
copy span "⭐ Promoção Por Tempo Limitado: 53% DE DESCONTO + Frete GRÁTIS"
click at [359, 35] on span "53% DE DESCONTO + Frete GRÁTIS" at bounding box center [407, 39] width 104 height 8
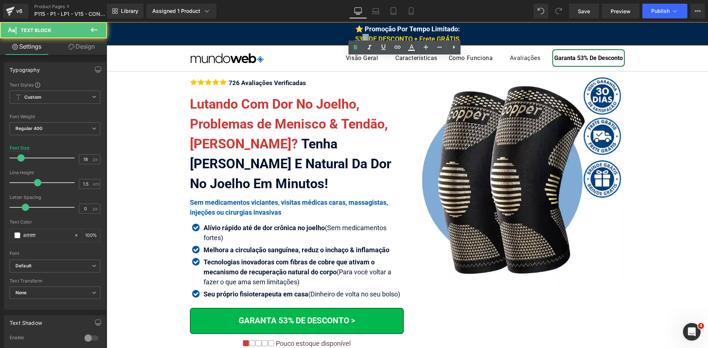
click at [359, 35] on span "53% DE DESCONTO + Frete GRÁTIS" at bounding box center [407, 39] width 104 height 8
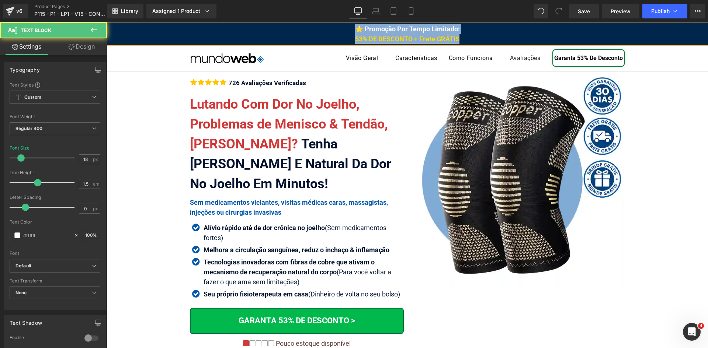
click at [447, 37] on span "53% DE DESCONTO + Frete GRÁTIS" at bounding box center [407, 39] width 104 height 8
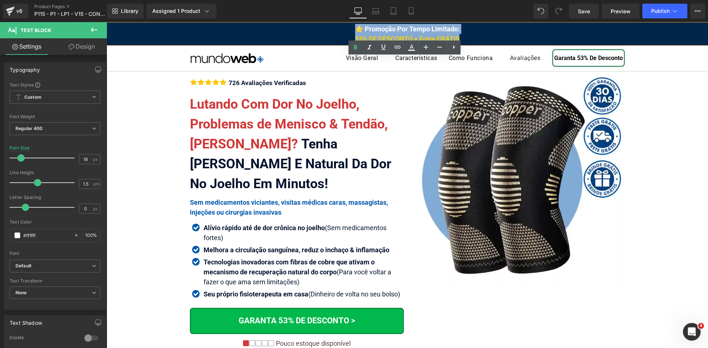
drag, startPoint x: 456, startPoint y: 39, endPoint x: 346, endPoint y: 28, distance: 110.4
click at [346, 28] on div "⭐ Promoção Por Tempo Limitado: 53% DE DESCONTO + Frete GRÁTIS" at bounding box center [407, 34] width 601 height 20
click at [410, 46] on icon at bounding box center [411, 47] width 9 height 9
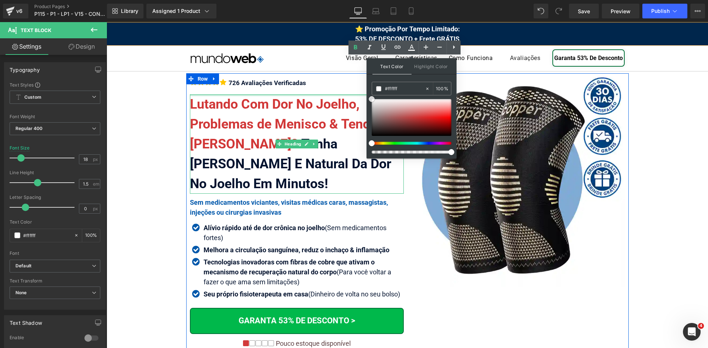
drag, startPoint x: 484, startPoint y: 126, endPoint x: 363, endPoint y: 95, distance: 124.8
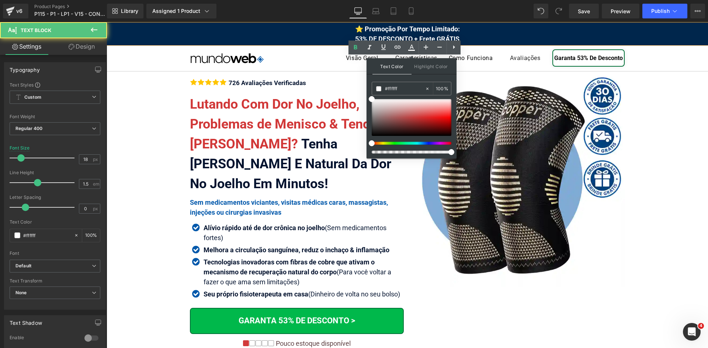
click at [344, 30] on div "⭐ Promoção Por Tempo Limitado: 53% DE DESCONTO + Frete GRÁTIS" at bounding box center [407, 34] width 601 height 20
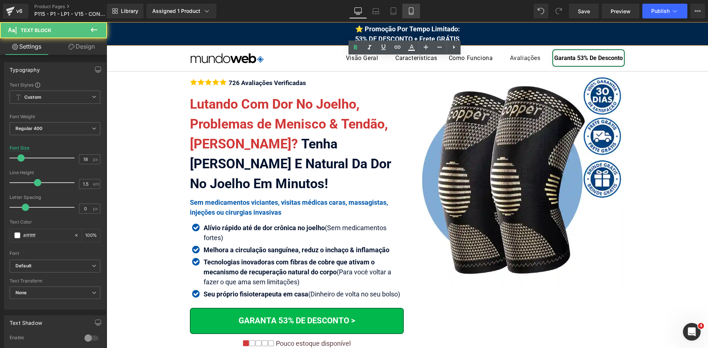
click at [405, 14] on link "Mobile" at bounding box center [411, 11] width 18 height 15
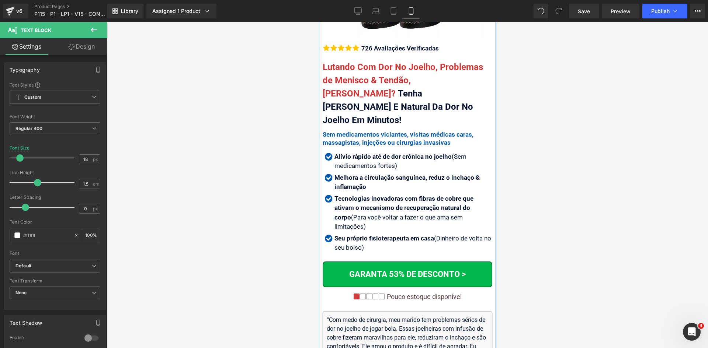
scroll to position [148, 0]
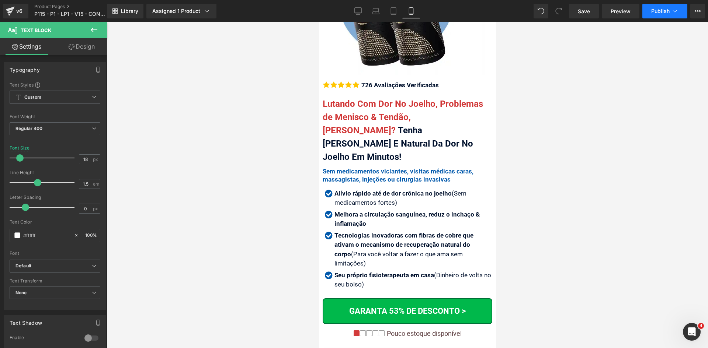
click at [665, 18] on button "Publish" at bounding box center [664, 11] width 45 height 15
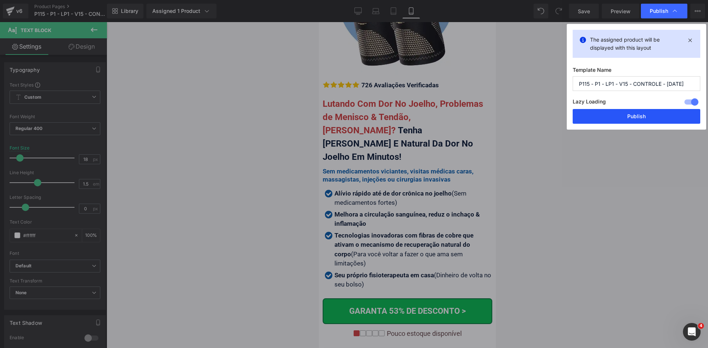
click at [638, 113] on button "Publish" at bounding box center [637, 116] width 128 height 15
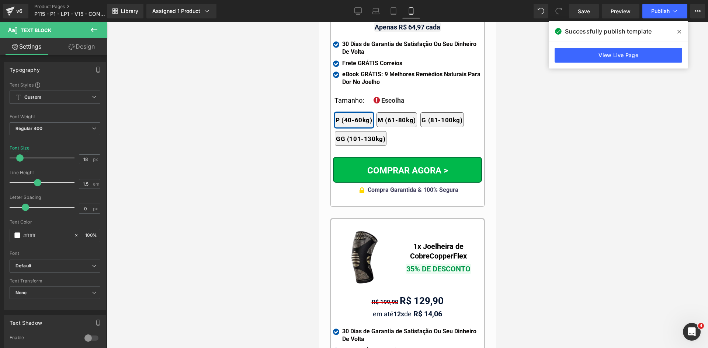
scroll to position [7098, 0]
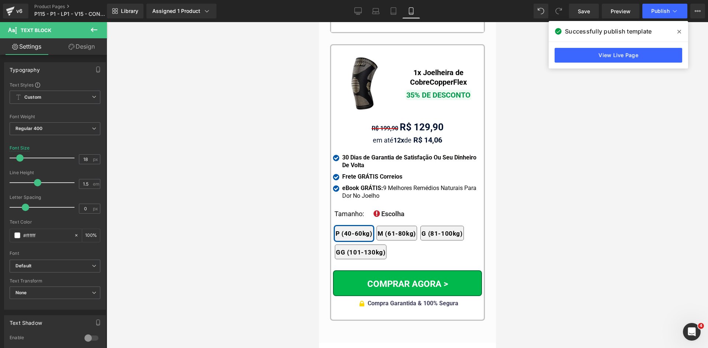
drag, startPoint x: 494, startPoint y: 41, endPoint x: 822, endPoint y: 291, distance: 412.7
click at [372, 11] on icon at bounding box center [375, 10] width 7 height 7
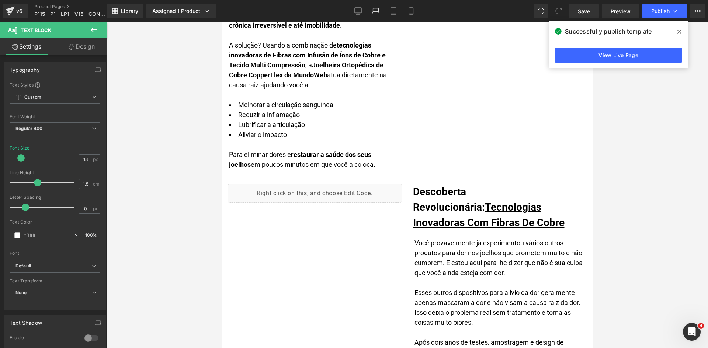
scroll to position [922, 0]
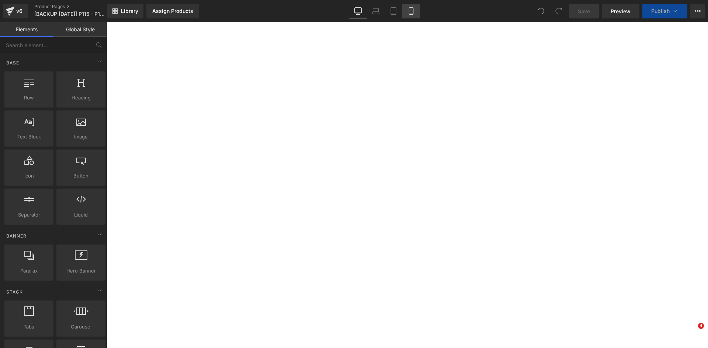
click at [412, 10] on icon at bounding box center [411, 10] width 7 height 7
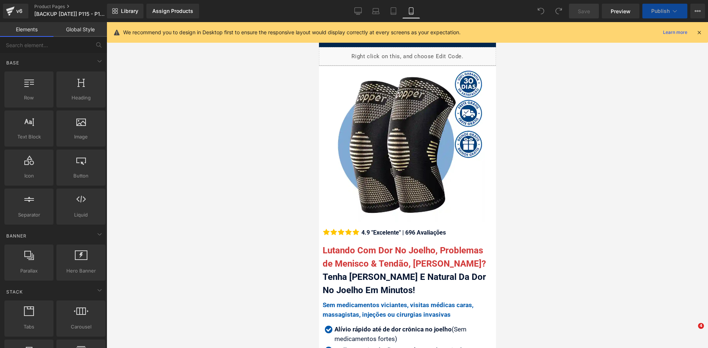
click at [705, 34] on div "We recommend you to design in Desktop first to ensure the responsive layout wou…" at bounding box center [407, 32] width 601 height 21
click at [700, 32] on icon at bounding box center [699, 32] width 7 height 7
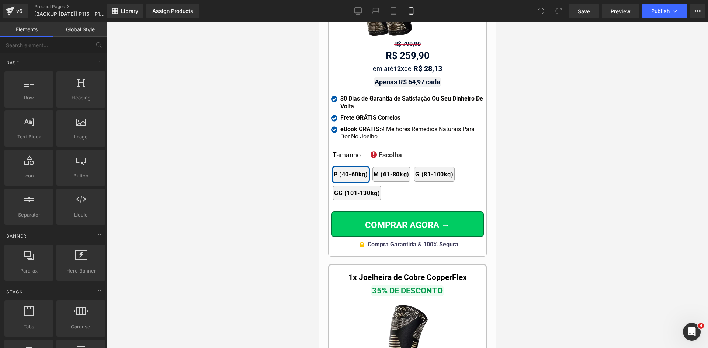
scroll to position [7049, 0]
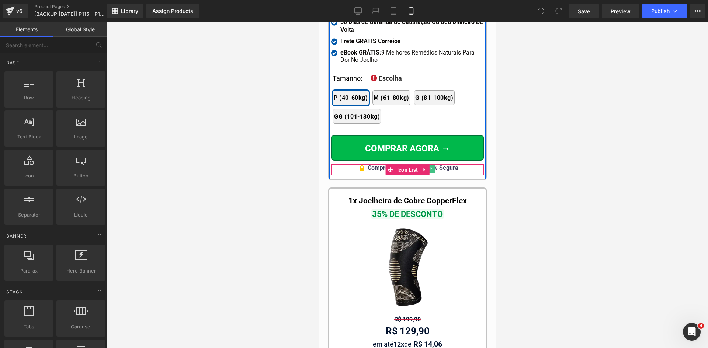
click at [446, 164] on div "Compra Garantida & 100% Segura" at bounding box center [412, 168] width 91 height 8
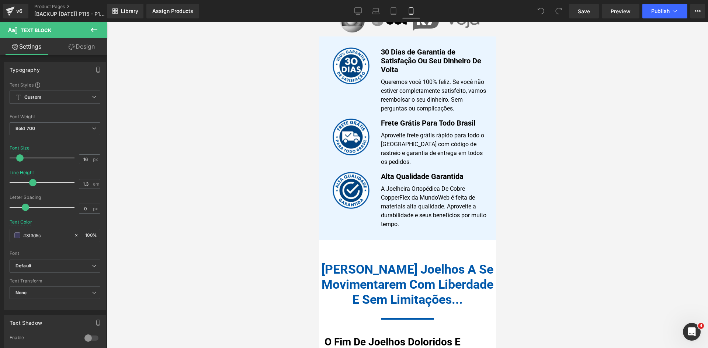
scroll to position [0, 0]
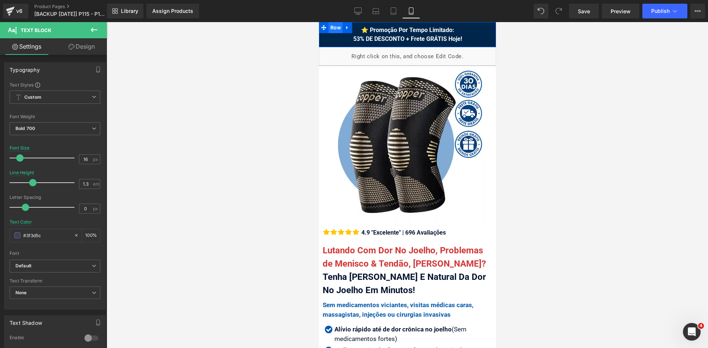
click at [332, 27] on span "Row" at bounding box center [335, 27] width 14 height 11
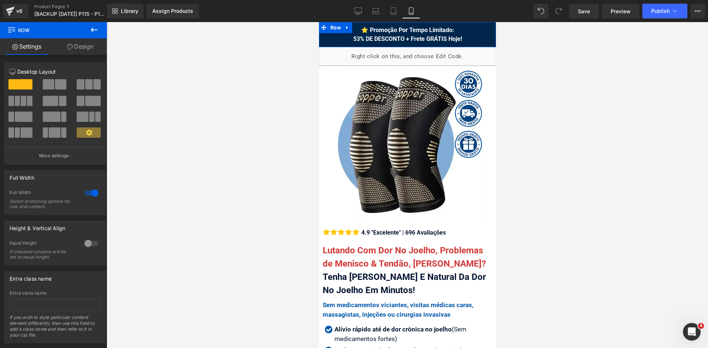
click at [78, 45] on link "Design" at bounding box center [79, 46] width 53 height 17
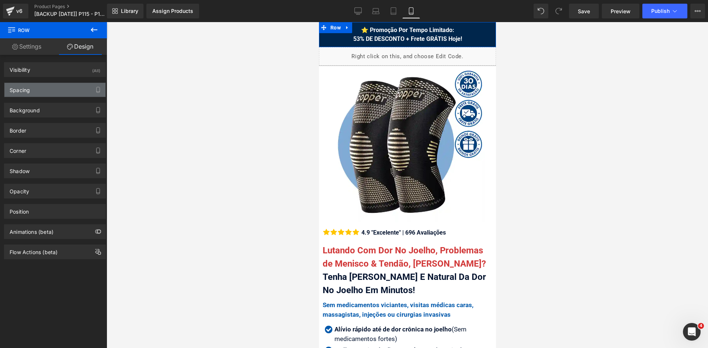
drag, startPoint x: 54, startPoint y: 93, endPoint x: 51, endPoint y: 103, distance: 10.7
click at [54, 93] on div "Spacing" at bounding box center [54, 90] width 101 height 14
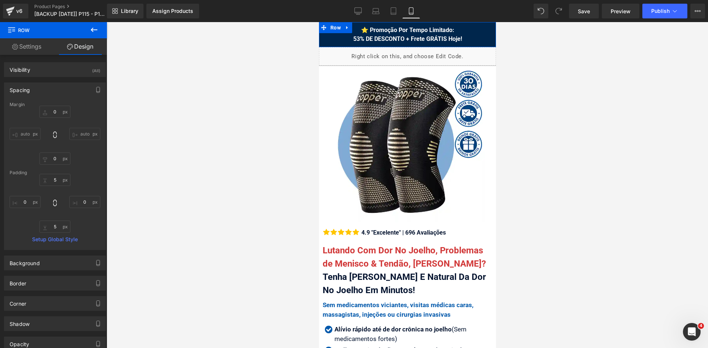
click at [51, 105] on div "Margin" at bounding box center [55, 104] width 91 height 5
click at [31, 69] on div "Visibility (All)" at bounding box center [54, 70] width 101 height 14
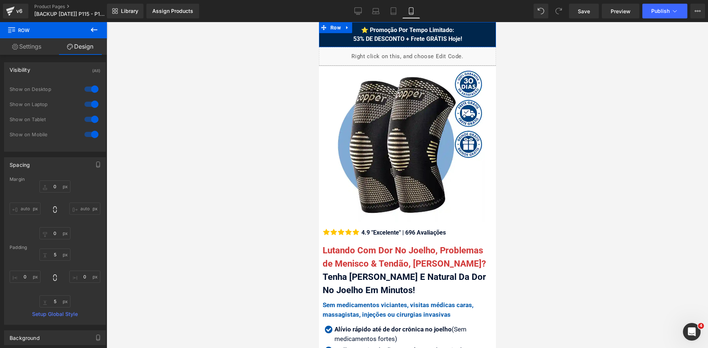
click at [53, 167] on div "Spacing" at bounding box center [54, 165] width 101 height 14
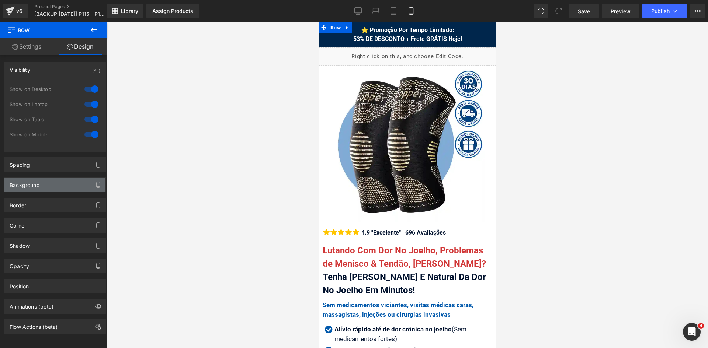
click at [53, 186] on div "Background" at bounding box center [54, 185] width 101 height 14
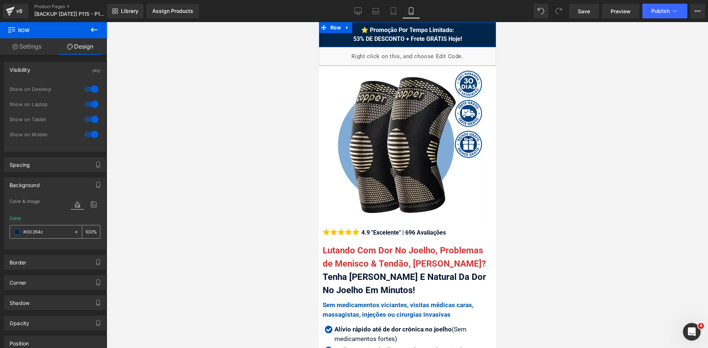
click at [57, 236] on input "#00264c" at bounding box center [46, 232] width 47 height 8
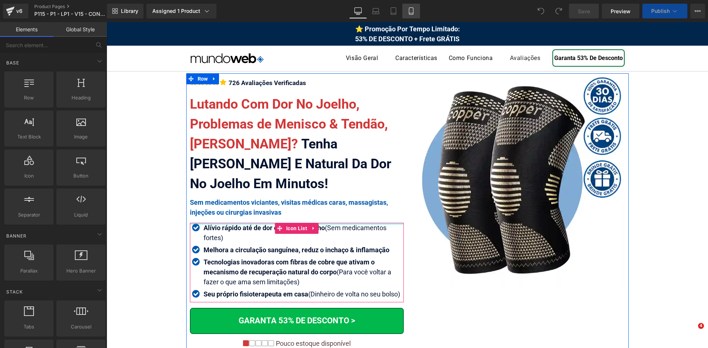
click at [408, 11] on icon at bounding box center [411, 10] width 7 height 7
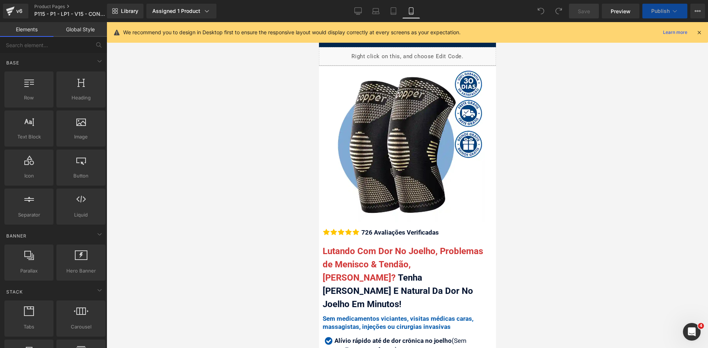
click at [700, 34] on icon at bounding box center [699, 32] width 7 height 7
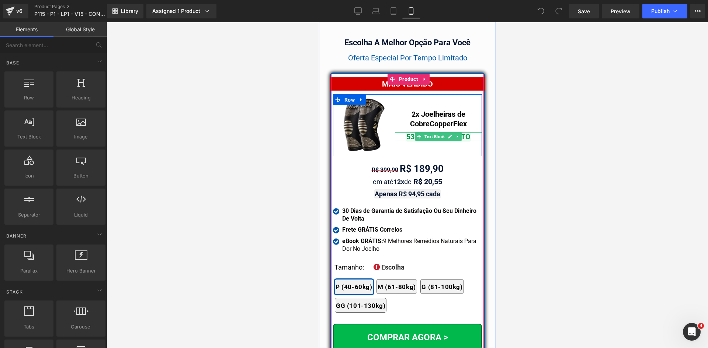
scroll to position [6371, 0]
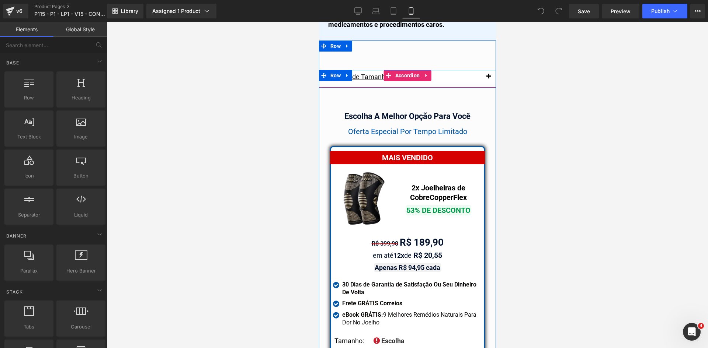
click at [488, 79] on span "button" at bounding box center [488, 79] width 0 height 0
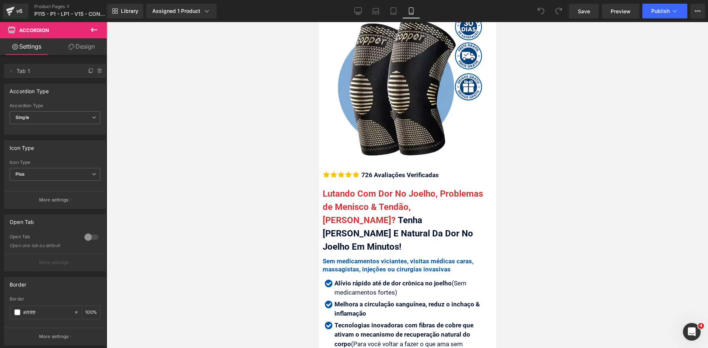
scroll to position [0, 0]
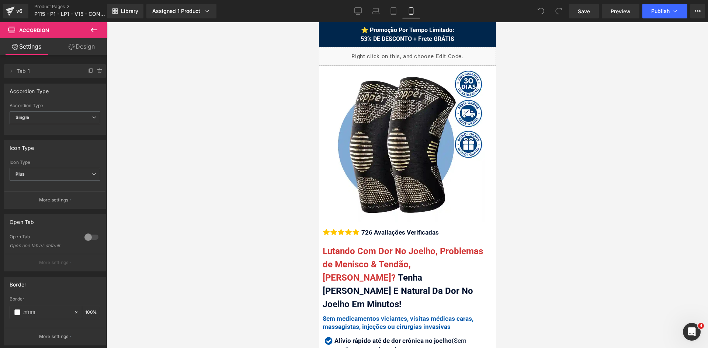
drag, startPoint x: 495, startPoint y: 246, endPoint x: 816, endPoint y: 79, distance: 362.5
